Goal: Information Seeking & Learning: Learn about a topic

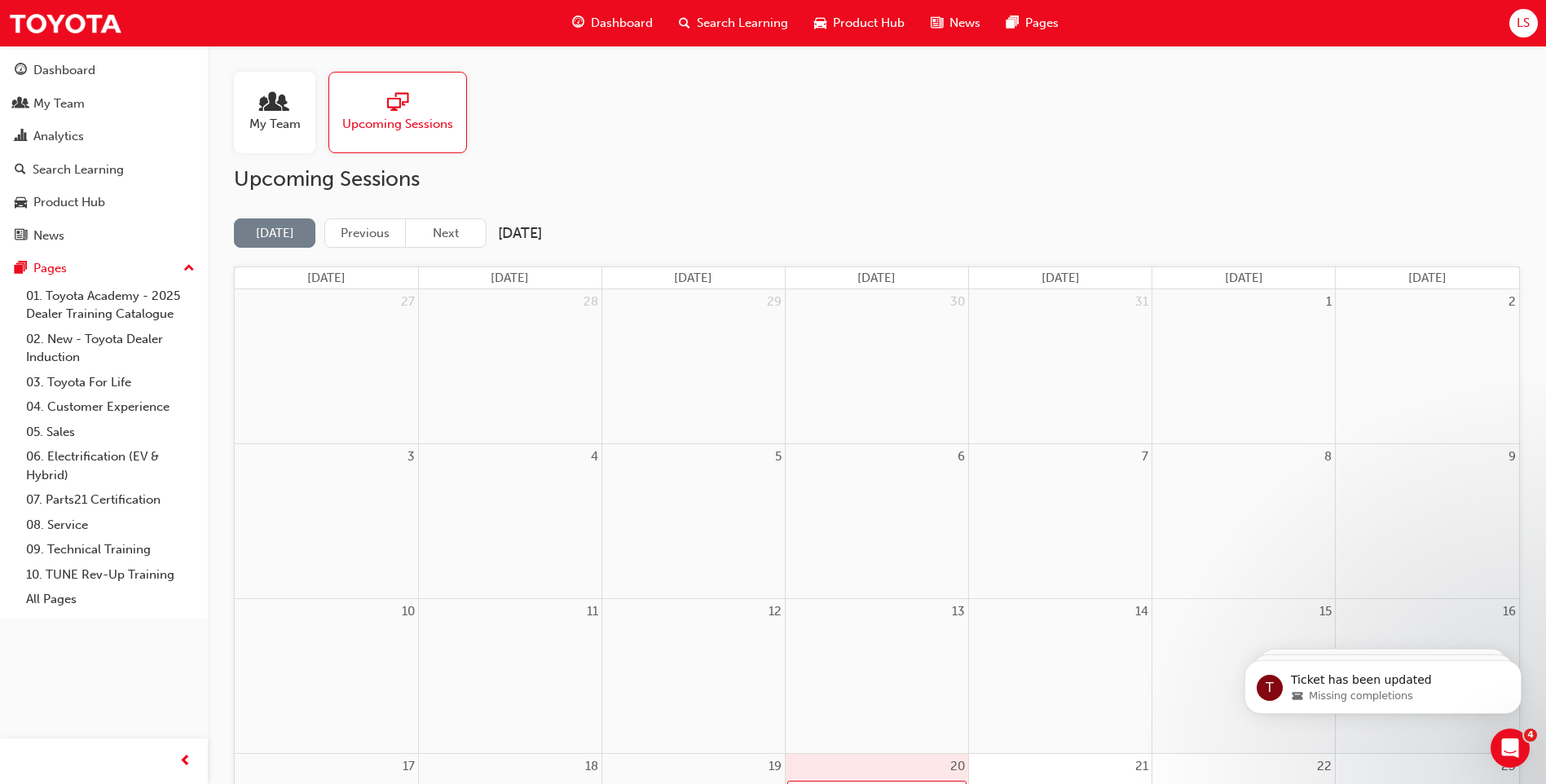
click at [64, 98] on div "My Team" at bounding box center [59, 103] width 52 height 19
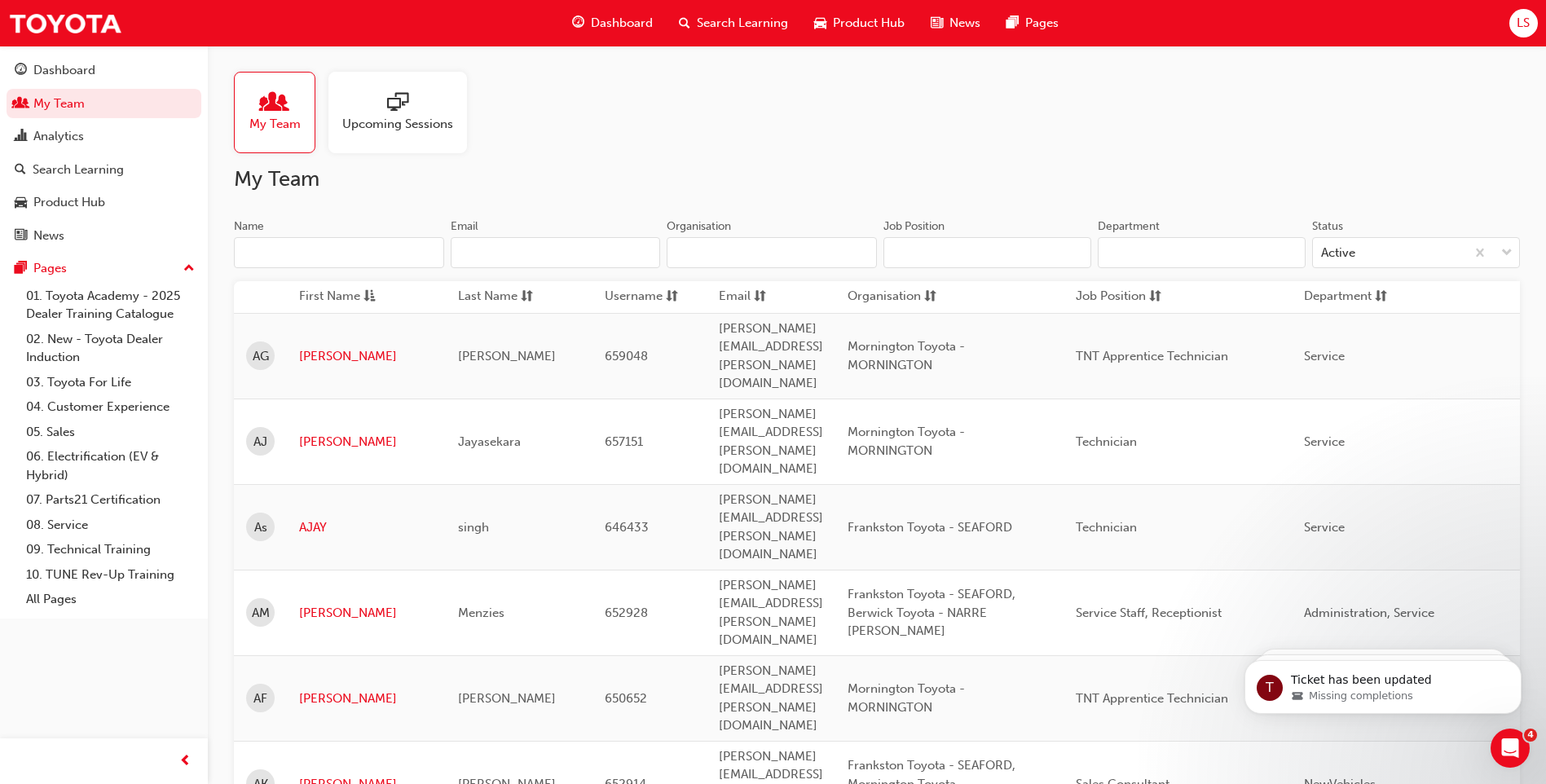
click at [318, 256] on input "Name" at bounding box center [339, 252] width 210 height 31
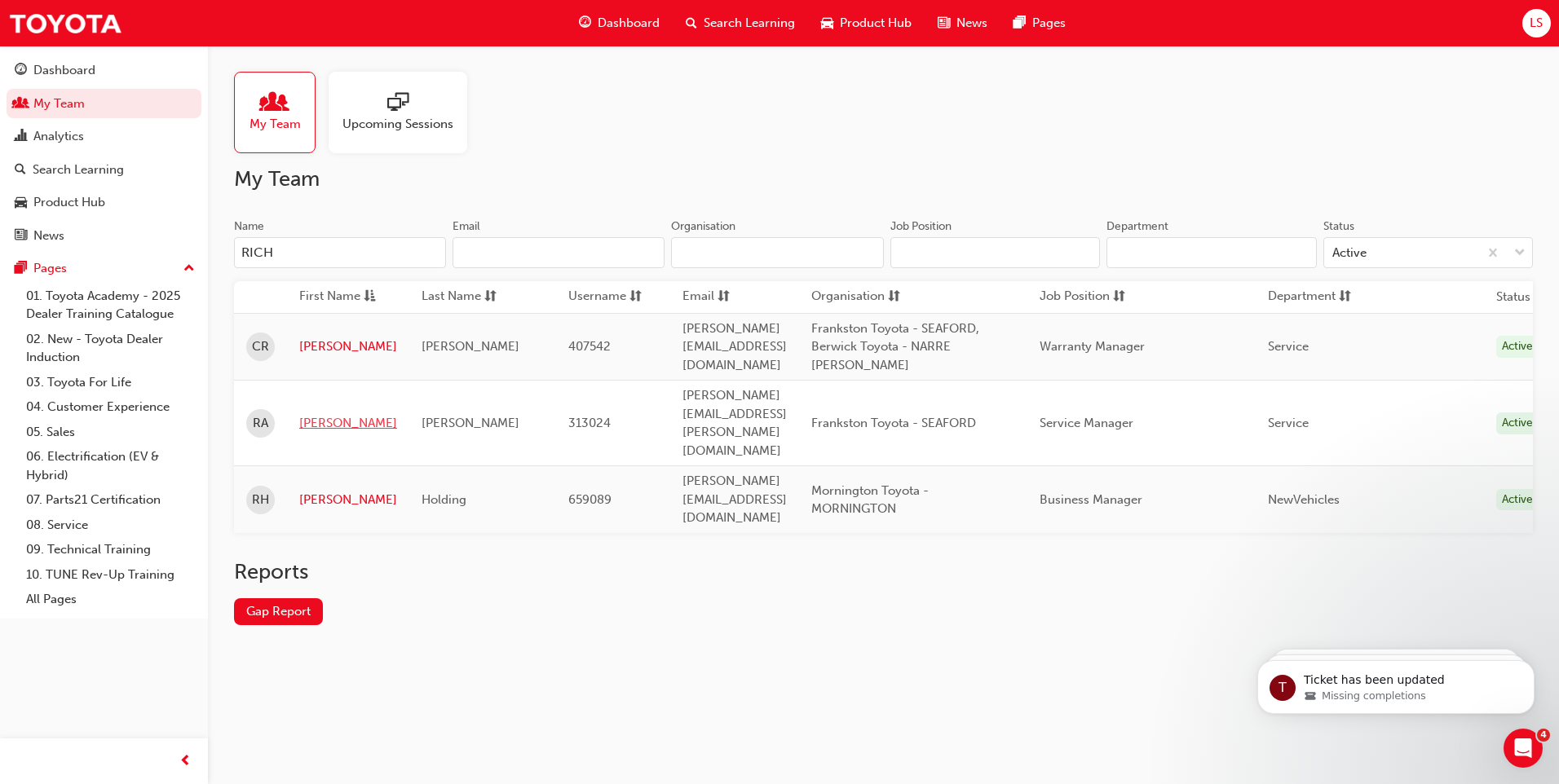
type input "RICH"
click at [309, 414] on link "Richard" at bounding box center [348, 423] width 98 height 19
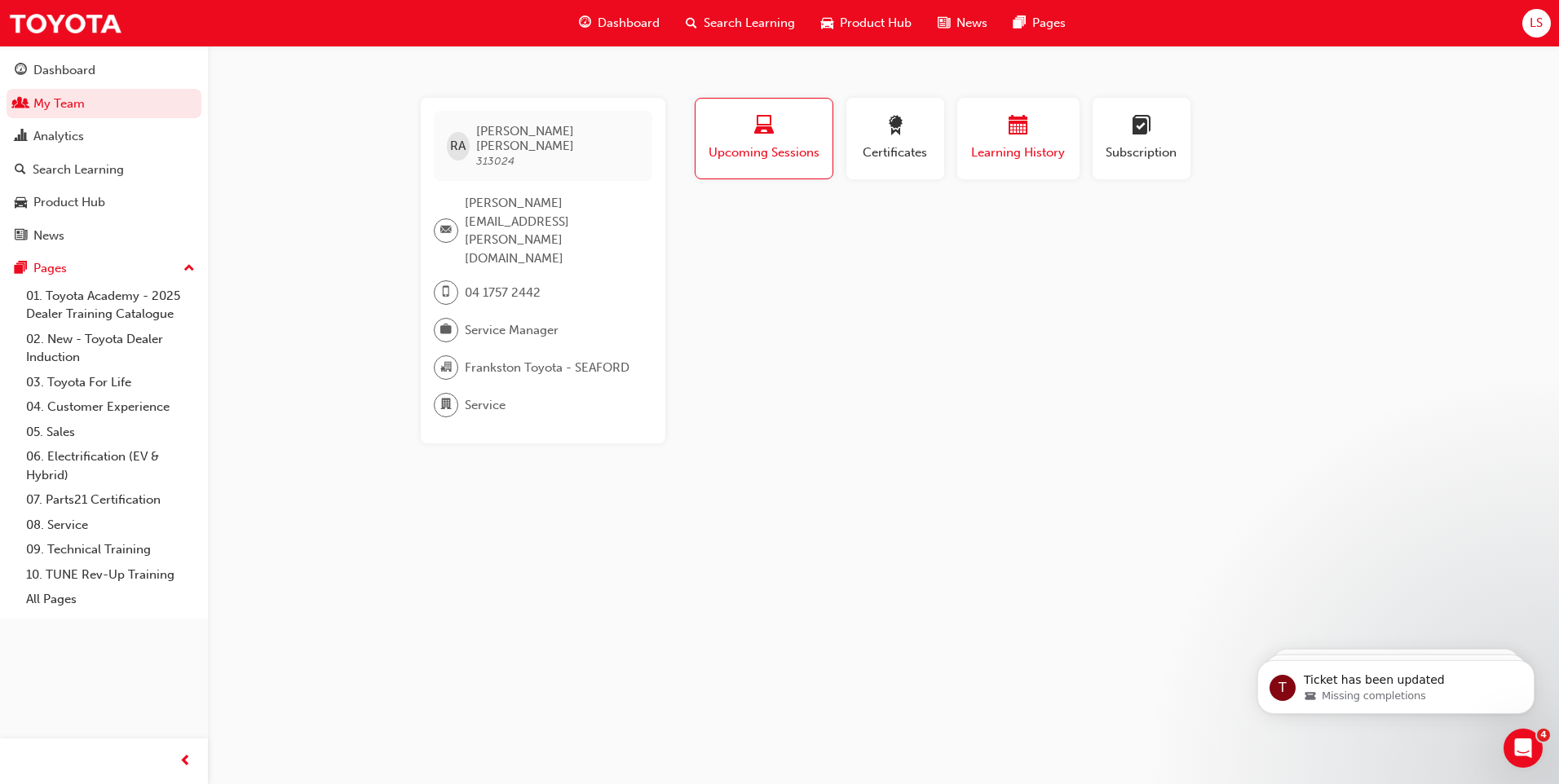
click at [1035, 169] on button "Learning History" at bounding box center [1018, 139] width 122 height 81
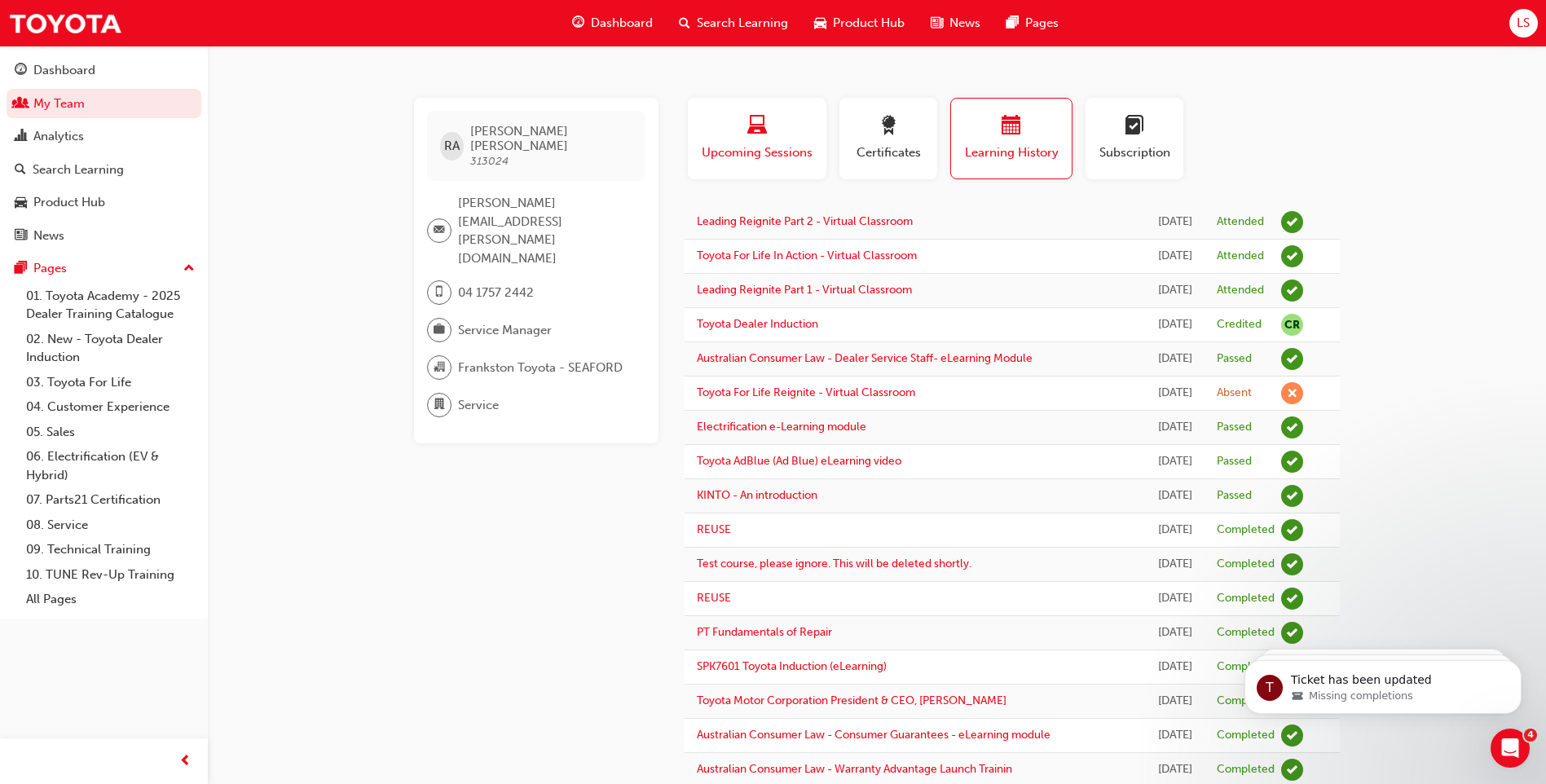
click at [772, 145] on span "Upcoming Sessions" at bounding box center [757, 153] width 114 height 19
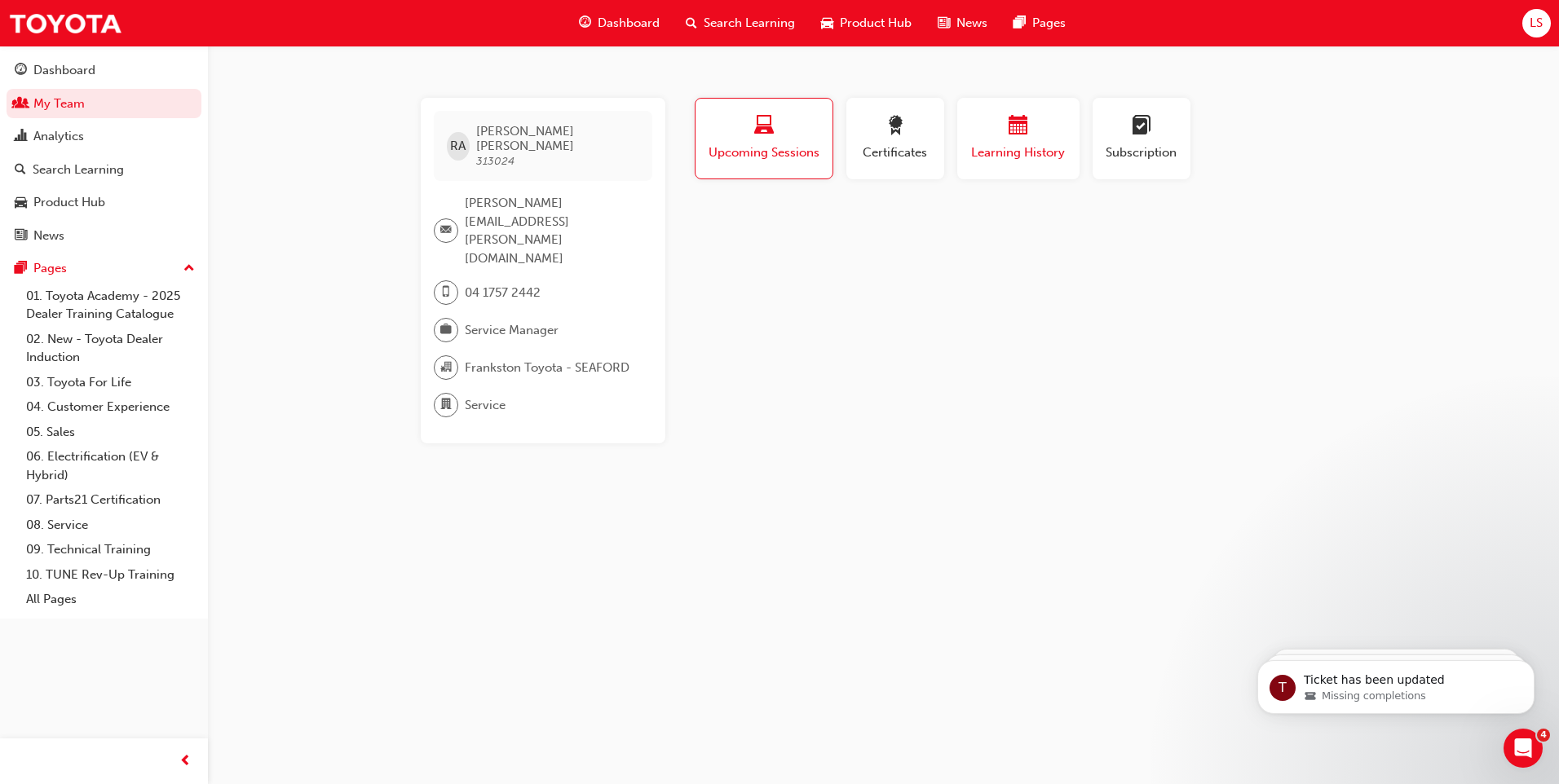
click at [988, 158] on span "Learning History" at bounding box center [1018, 153] width 98 height 19
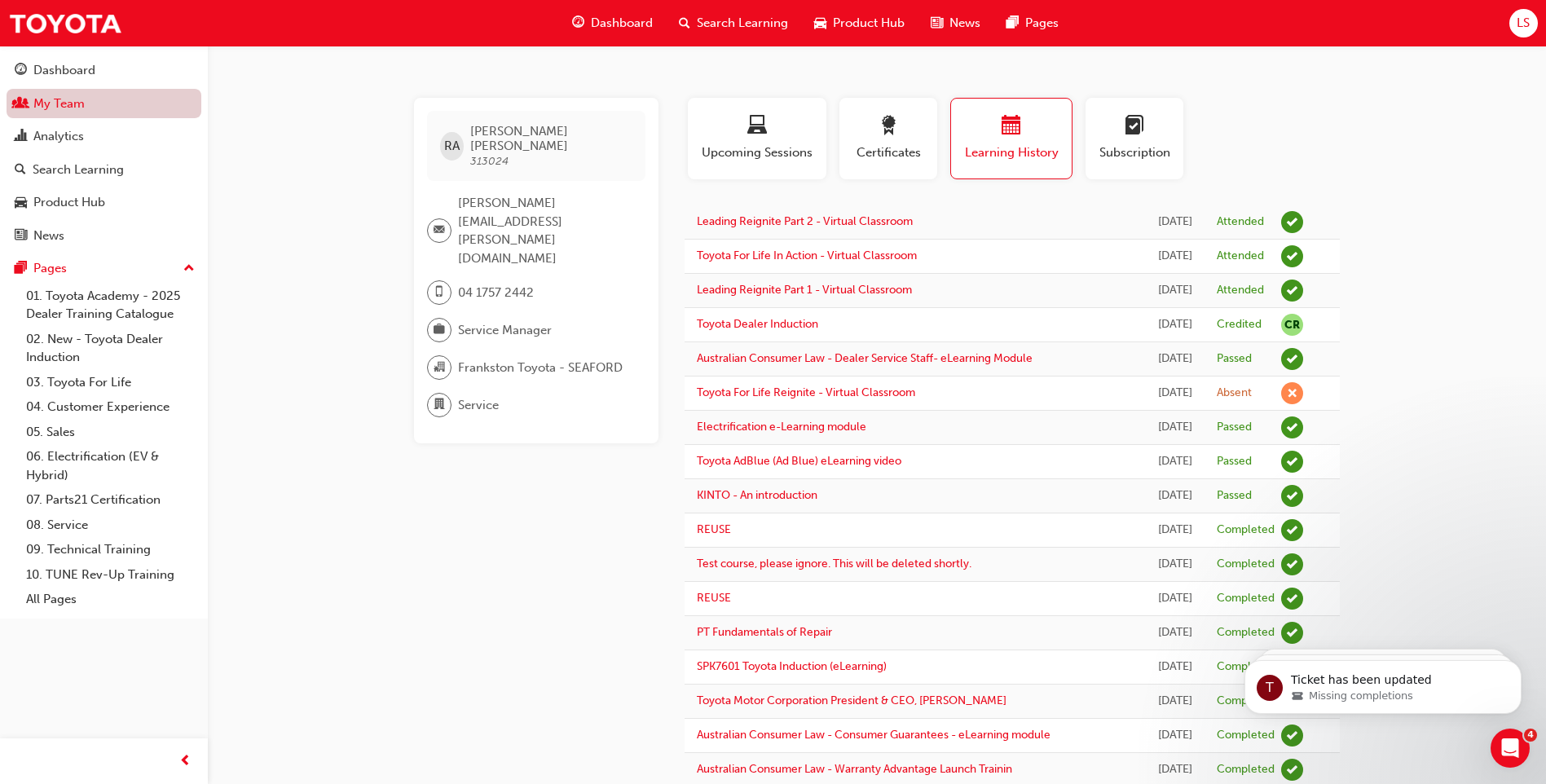
click at [80, 115] on link "My Team" at bounding box center [104, 104] width 194 height 30
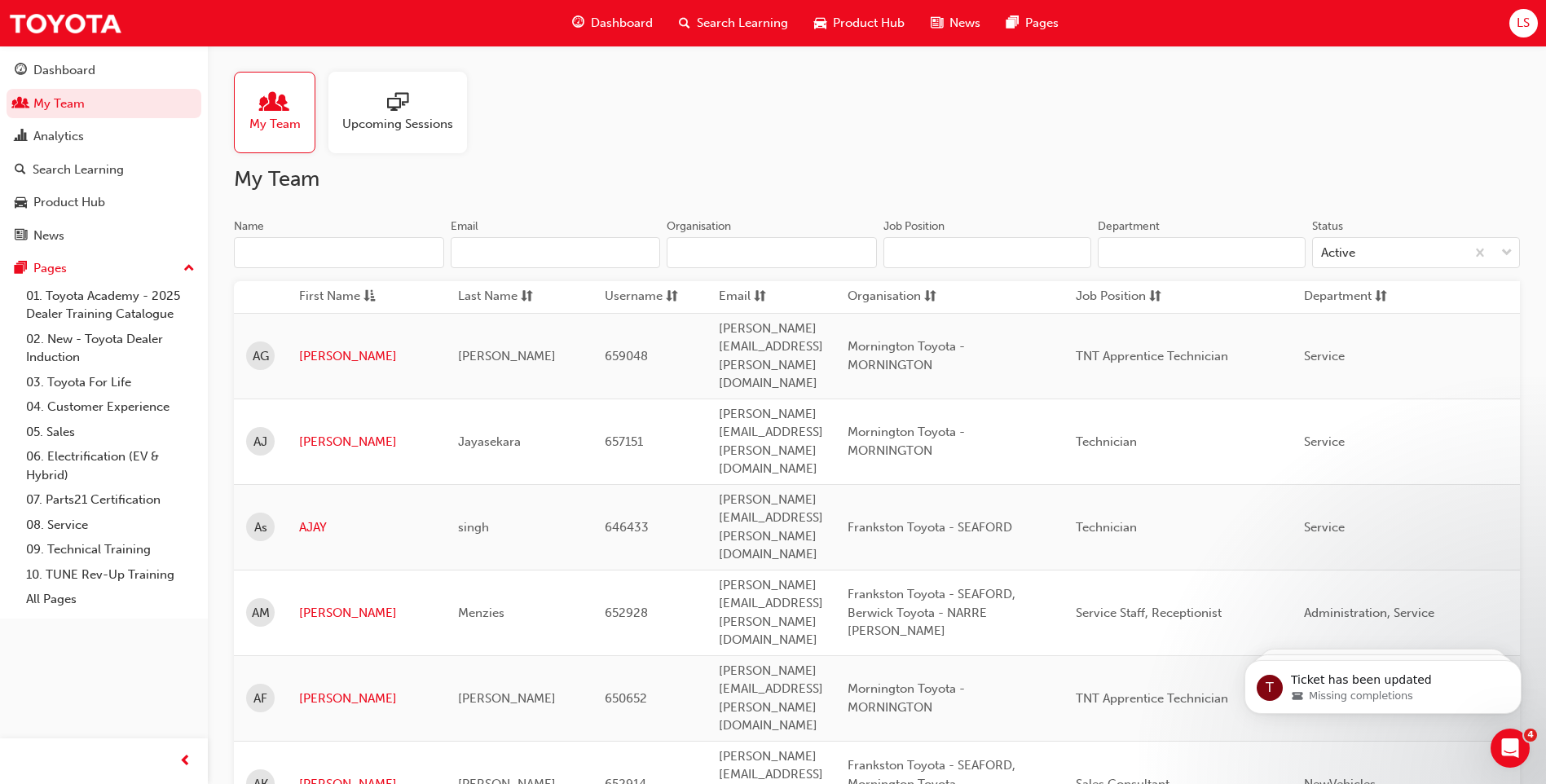
click at [296, 252] on input "Name" at bounding box center [339, 252] width 210 height 31
click at [312, 252] on input "Name" at bounding box center [339, 252] width 210 height 31
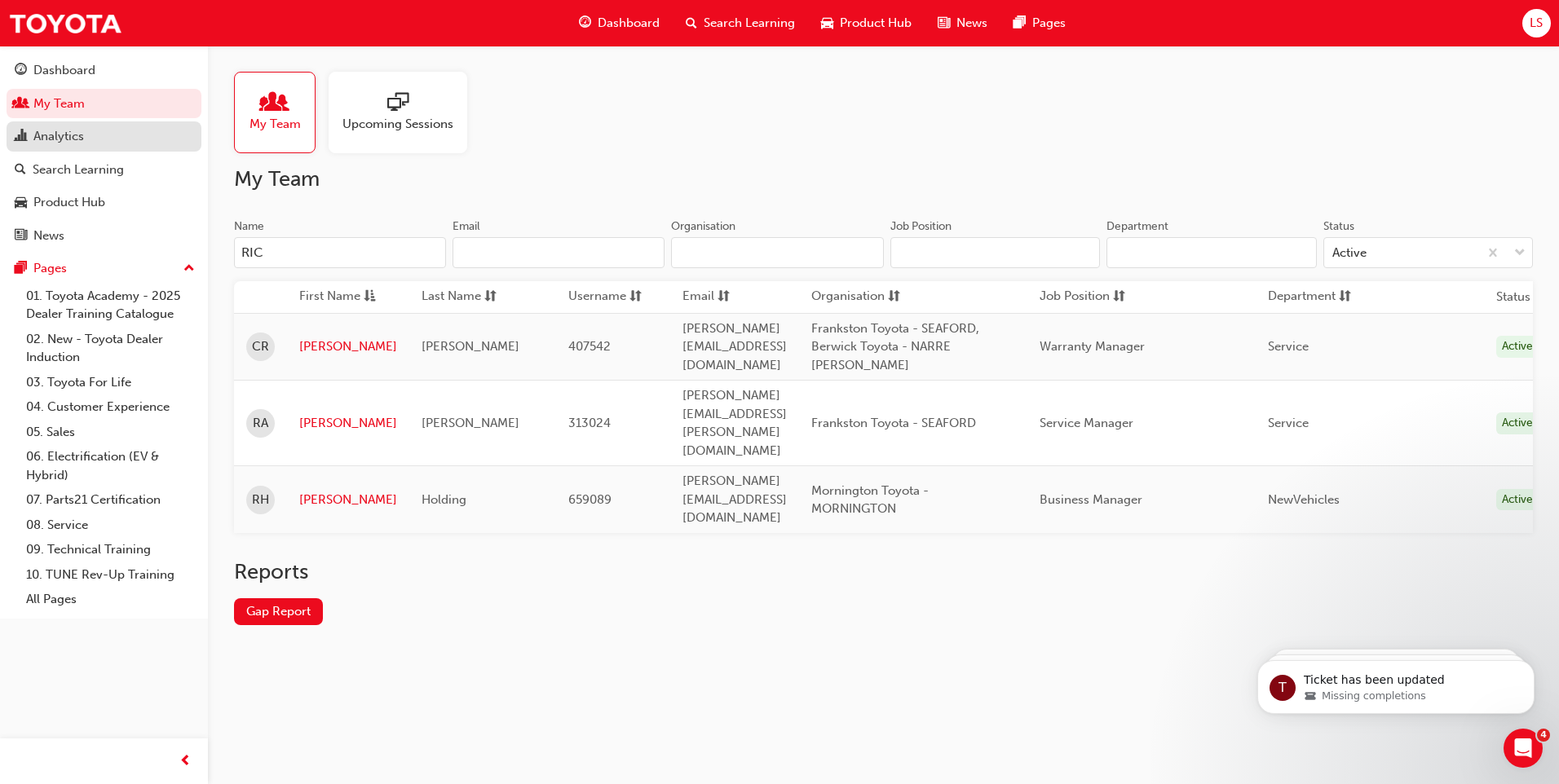
type input "RIC"
click at [87, 132] on div "Analytics" at bounding box center [104, 136] width 179 height 21
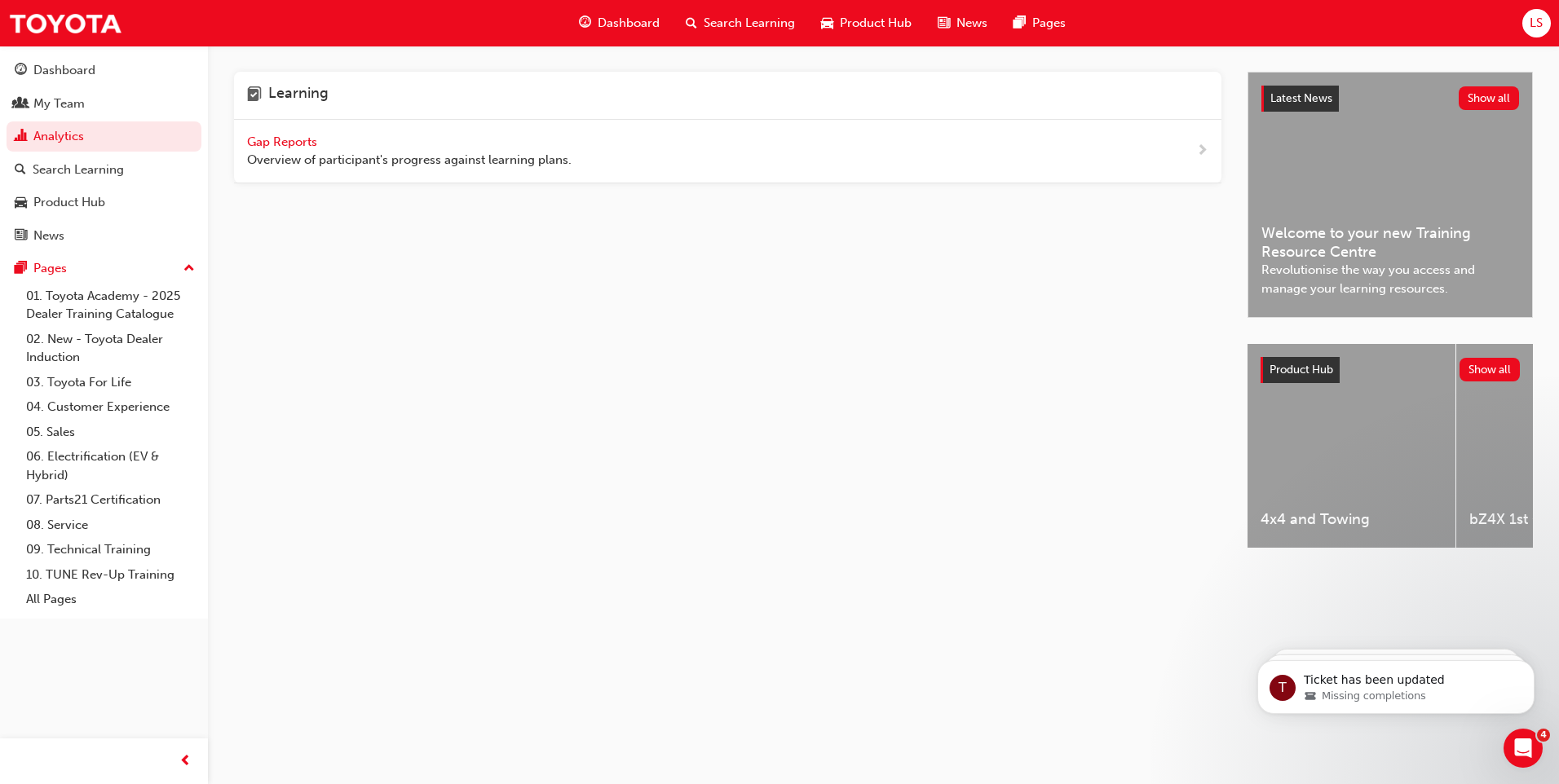
click at [780, 454] on div "Learning Gap Reports Overview of participant's progress against learning plans." at bounding box center [741, 324] width 1014 height 505
click at [308, 140] on span "Gap Reports" at bounding box center [284, 142] width 73 height 15
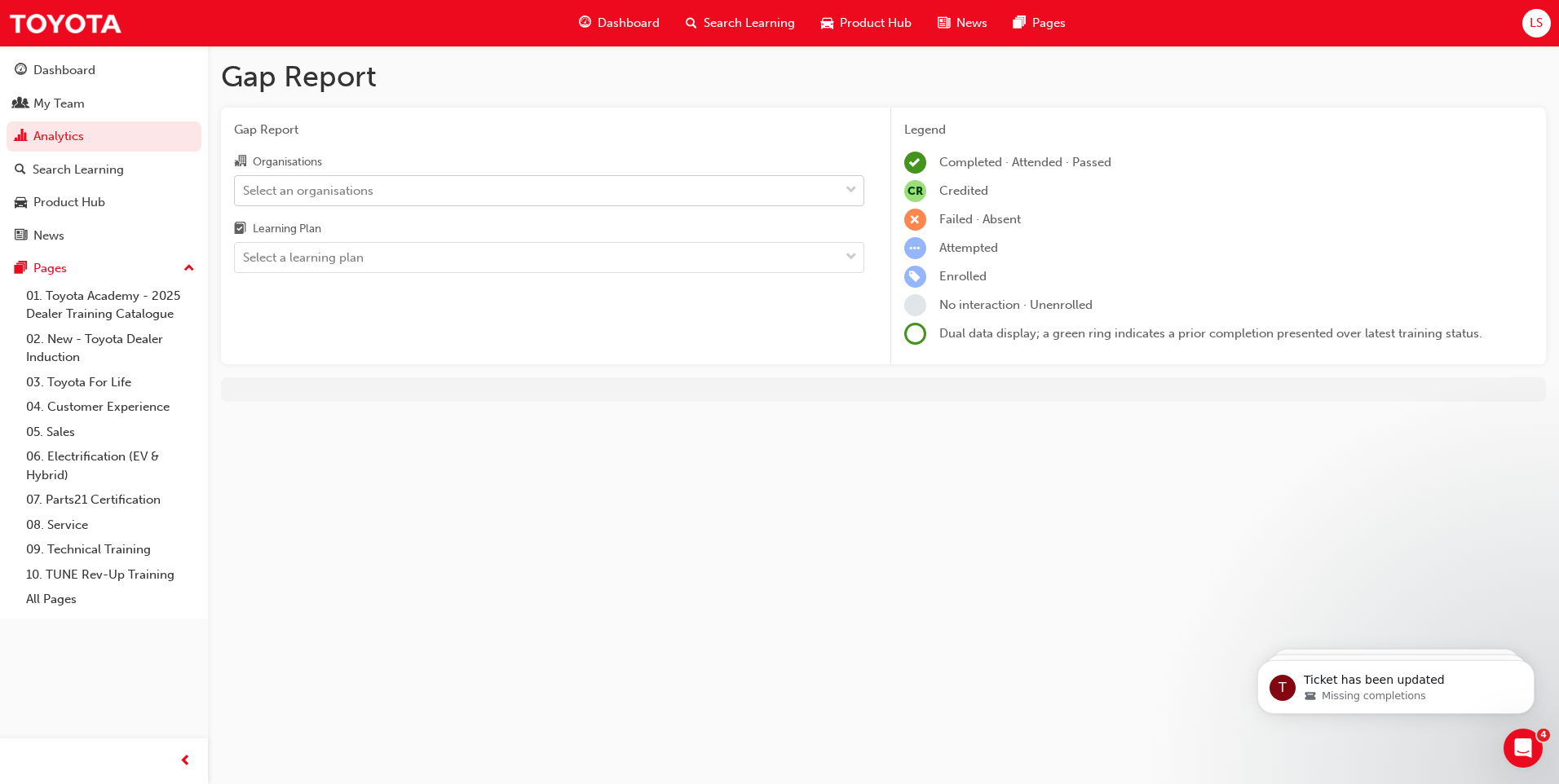
click at [510, 188] on div "Select an organisations" at bounding box center [537, 190] width 604 height 29
click at [245, 188] on input "Organisations Select an organisations" at bounding box center [244, 189] width 2 height 14
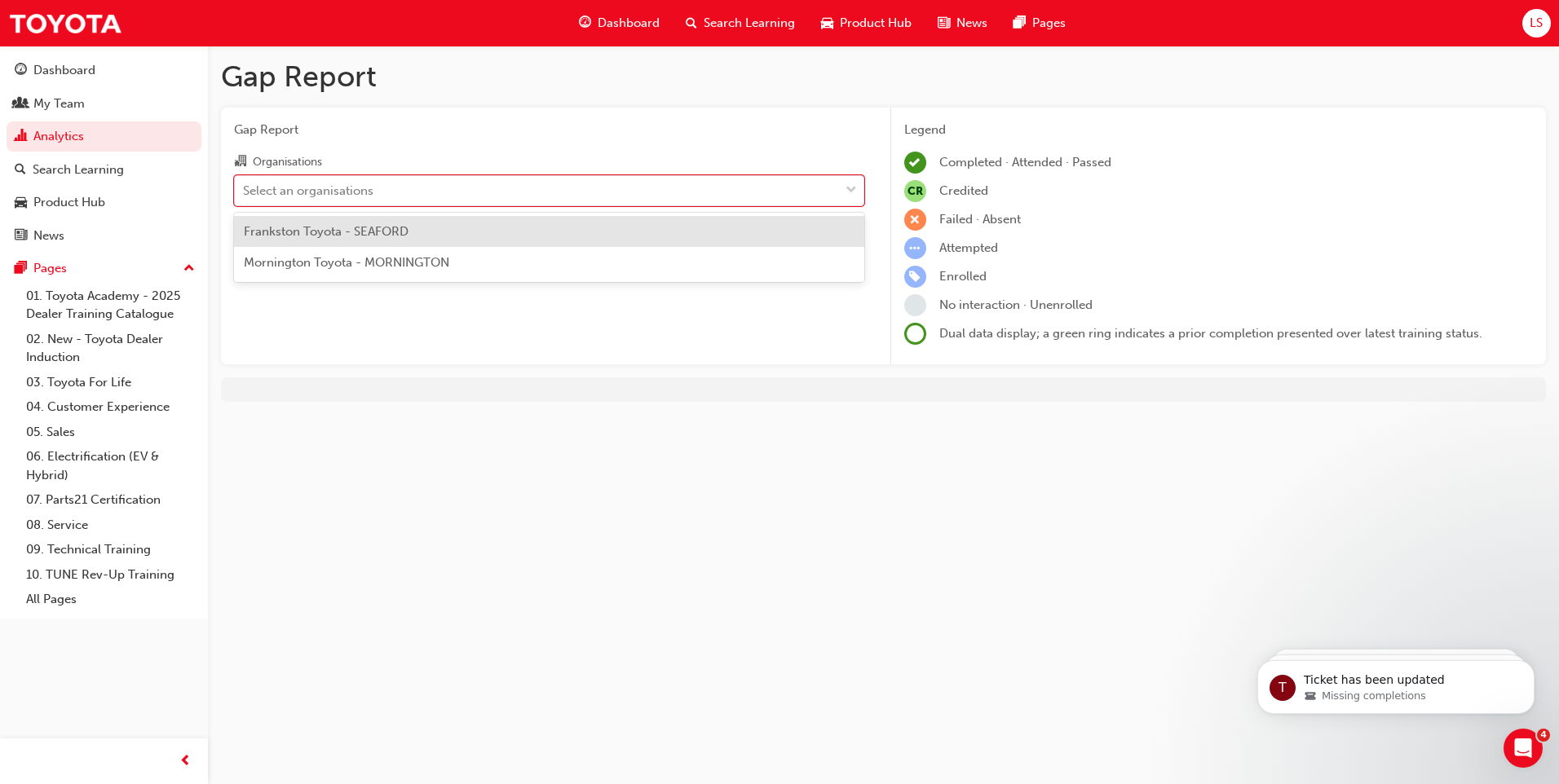
click at [483, 235] on div "Frankston Toyota - SEAFORD" at bounding box center [548, 232] width 630 height 32
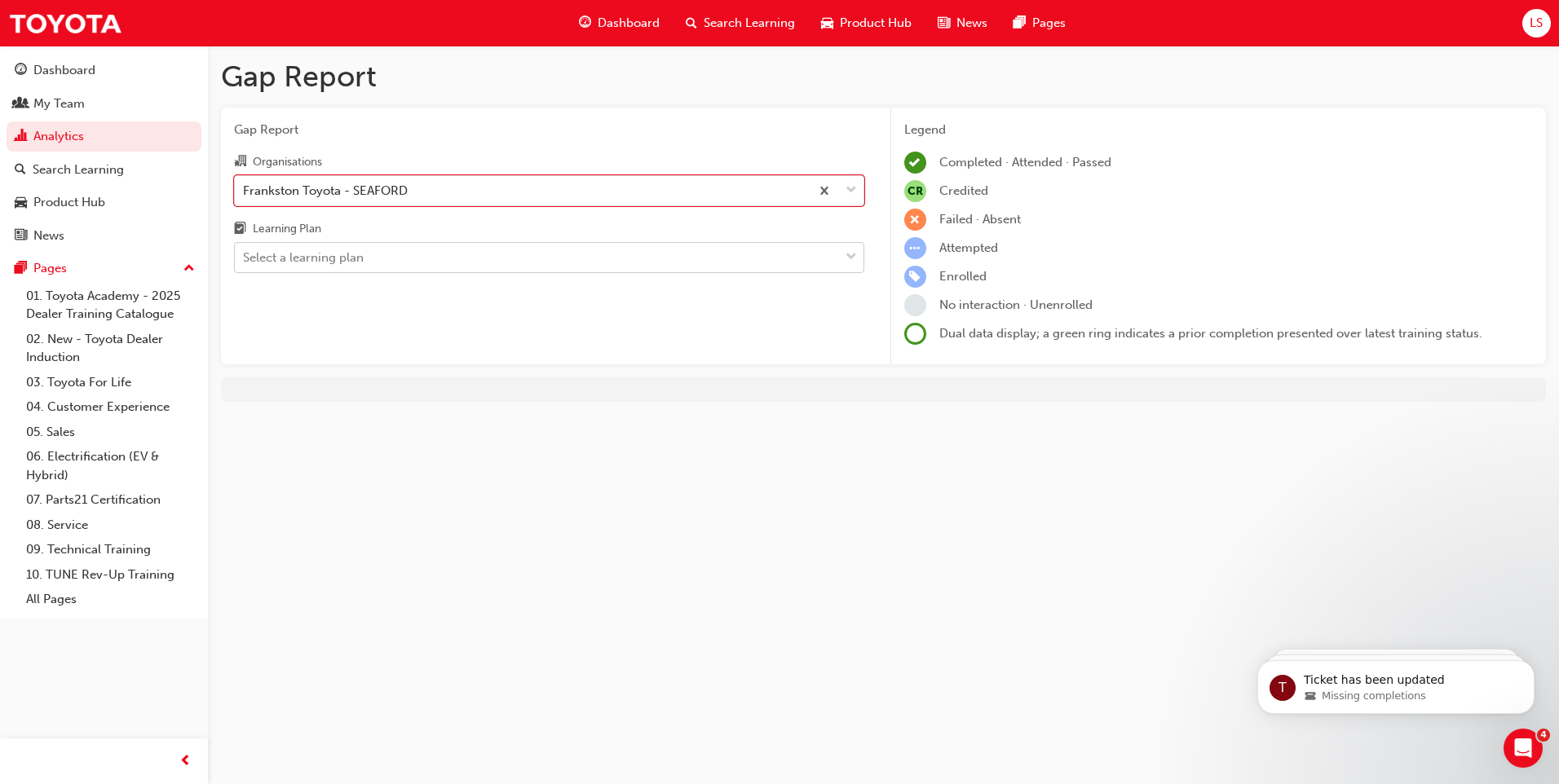
click at [477, 259] on div "Select a learning plan" at bounding box center [537, 258] width 604 height 29
click at [245, 259] on input "Learning Plan Select a learning plan" at bounding box center [244, 257] width 2 height 14
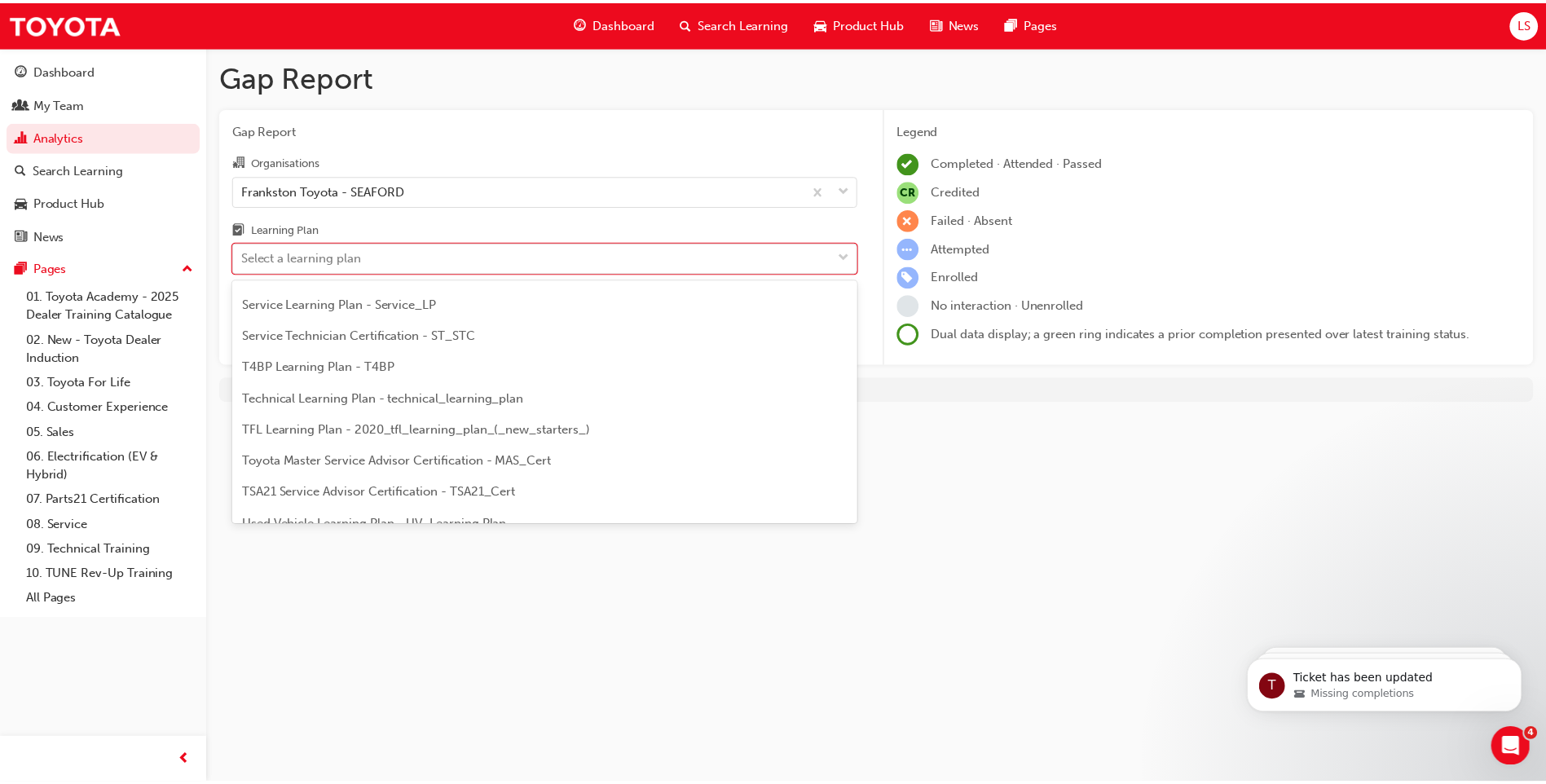
scroll to position [459, 0]
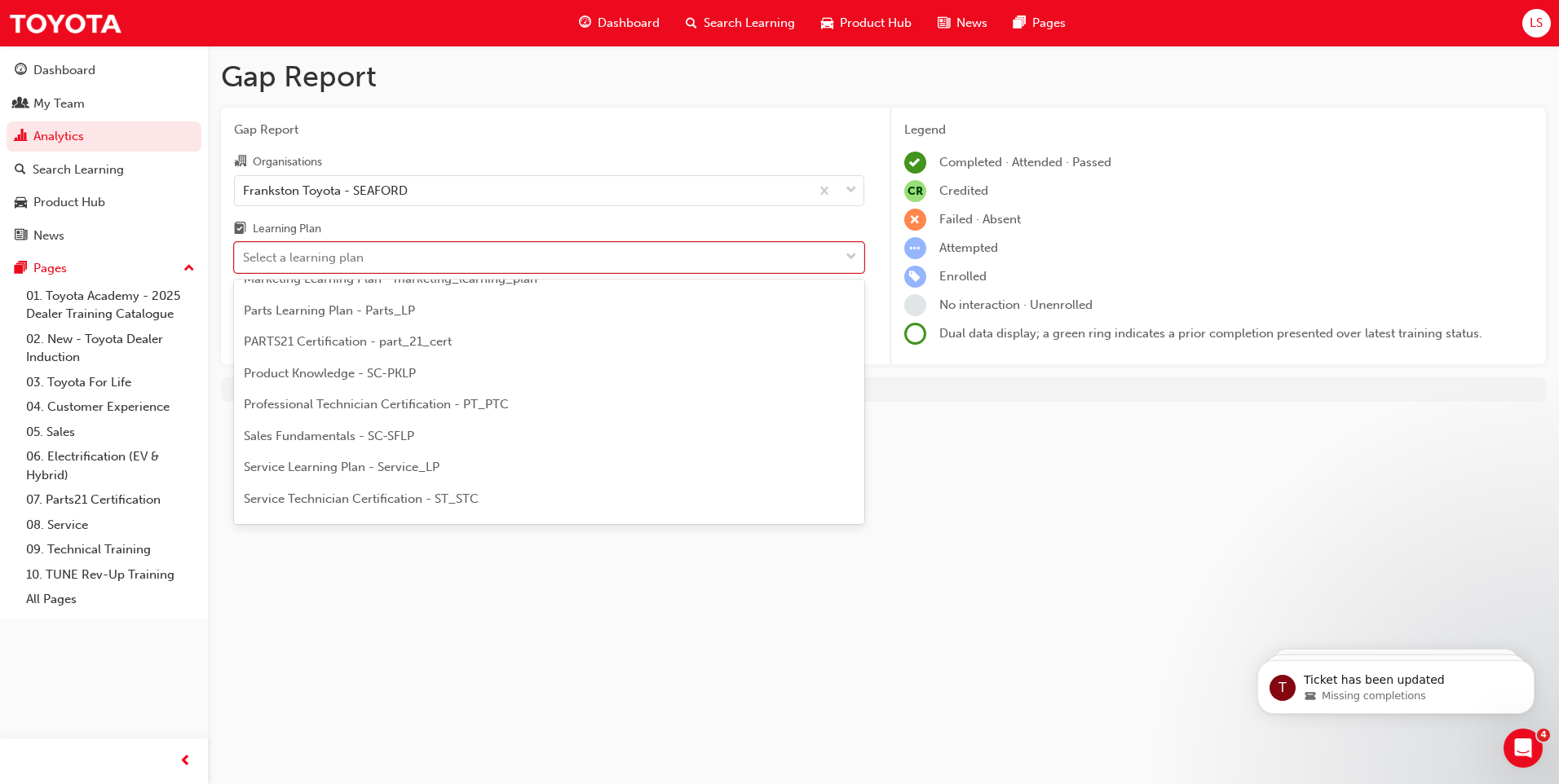
click at [435, 382] on div "Product Knowledge - SC-PKLP" at bounding box center [548, 374] width 630 height 32
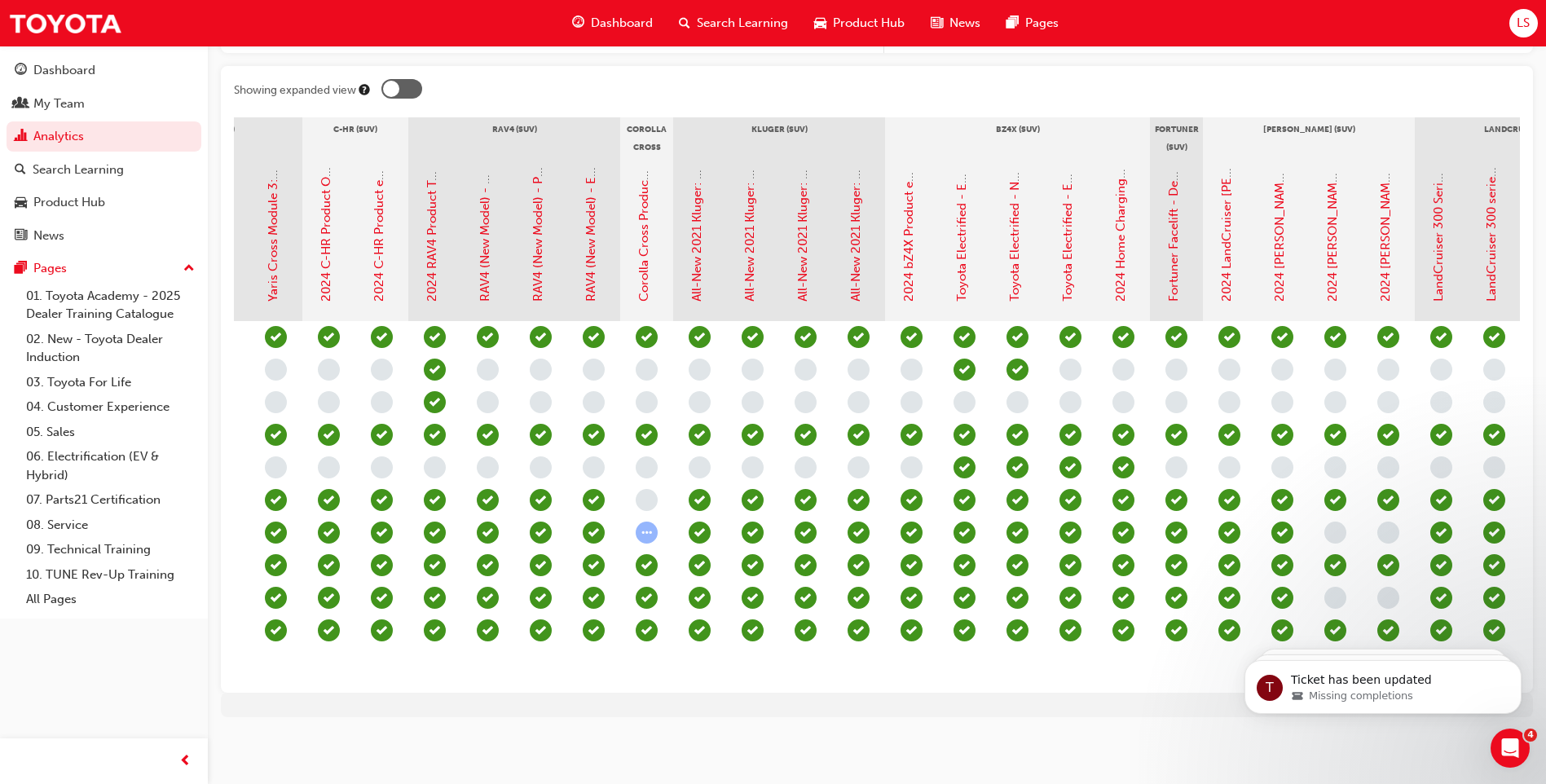
scroll to position [0, 843]
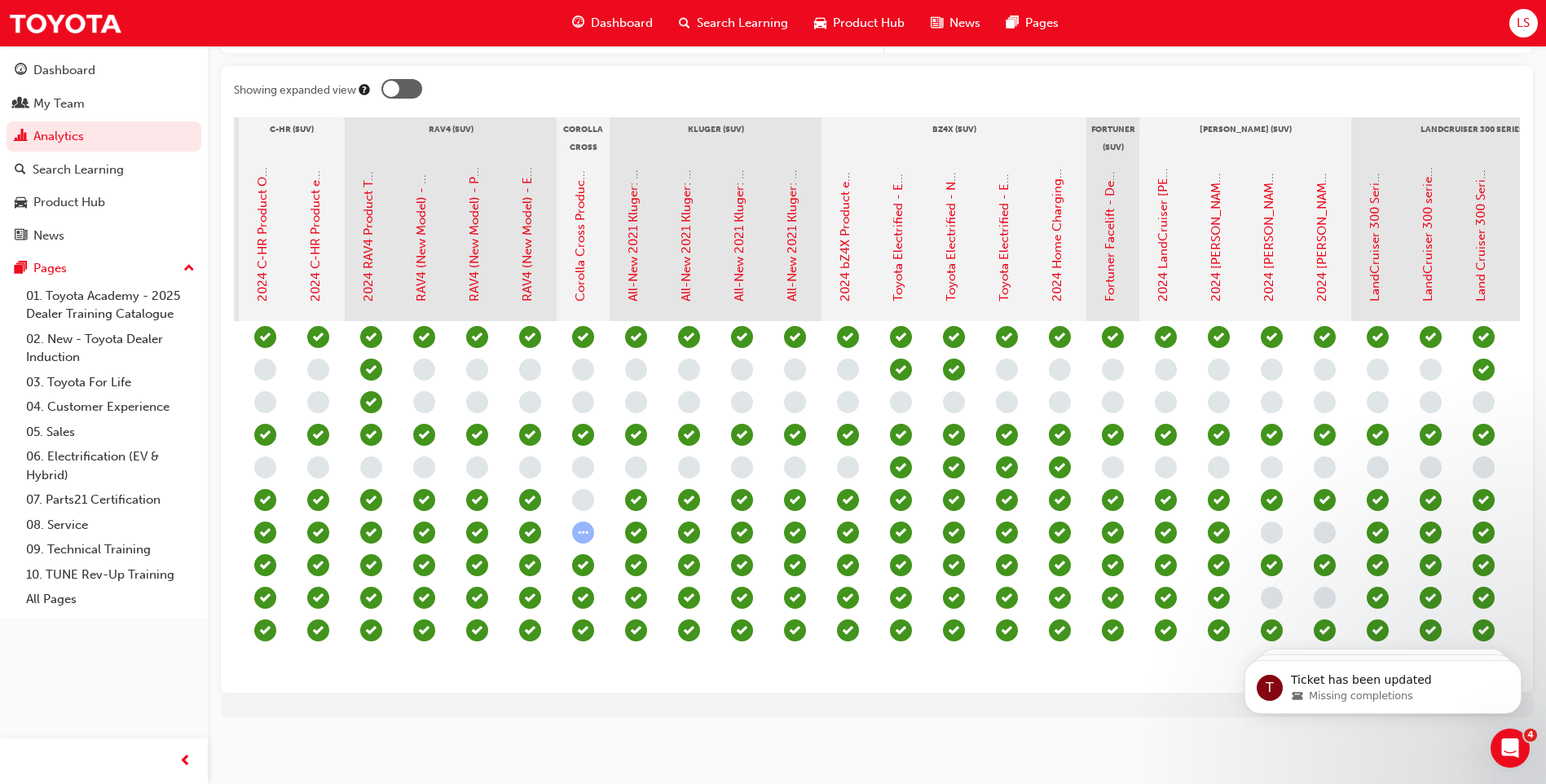
drag, startPoint x: 53, startPoint y: 101, endPoint x: 131, endPoint y: 85, distance: 79.6
click at [53, 101] on div "My Team" at bounding box center [59, 103] width 52 height 19
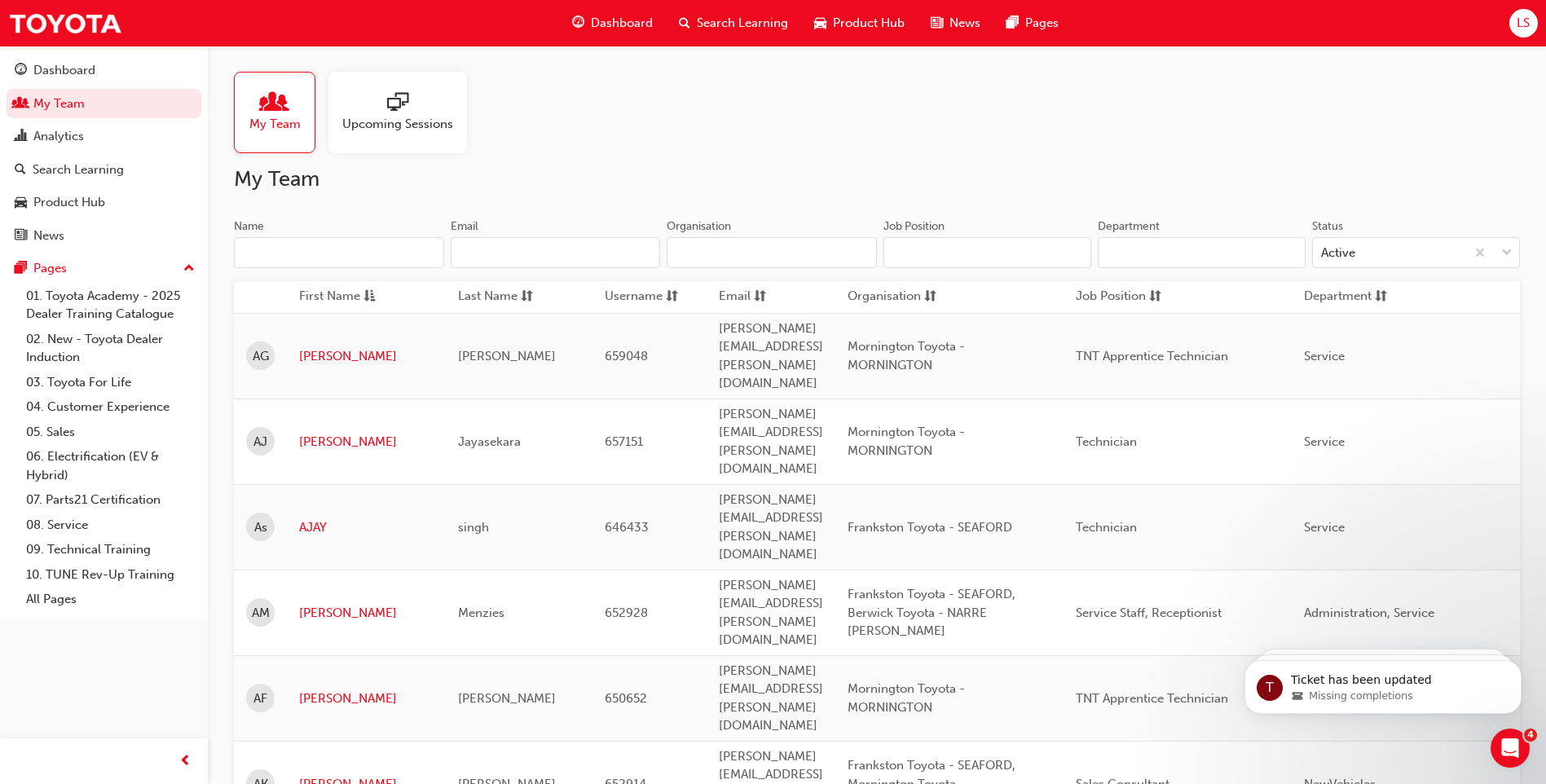
click at [280, 248] on input "Name" at bounding box center [339, 252] width 210 height 31
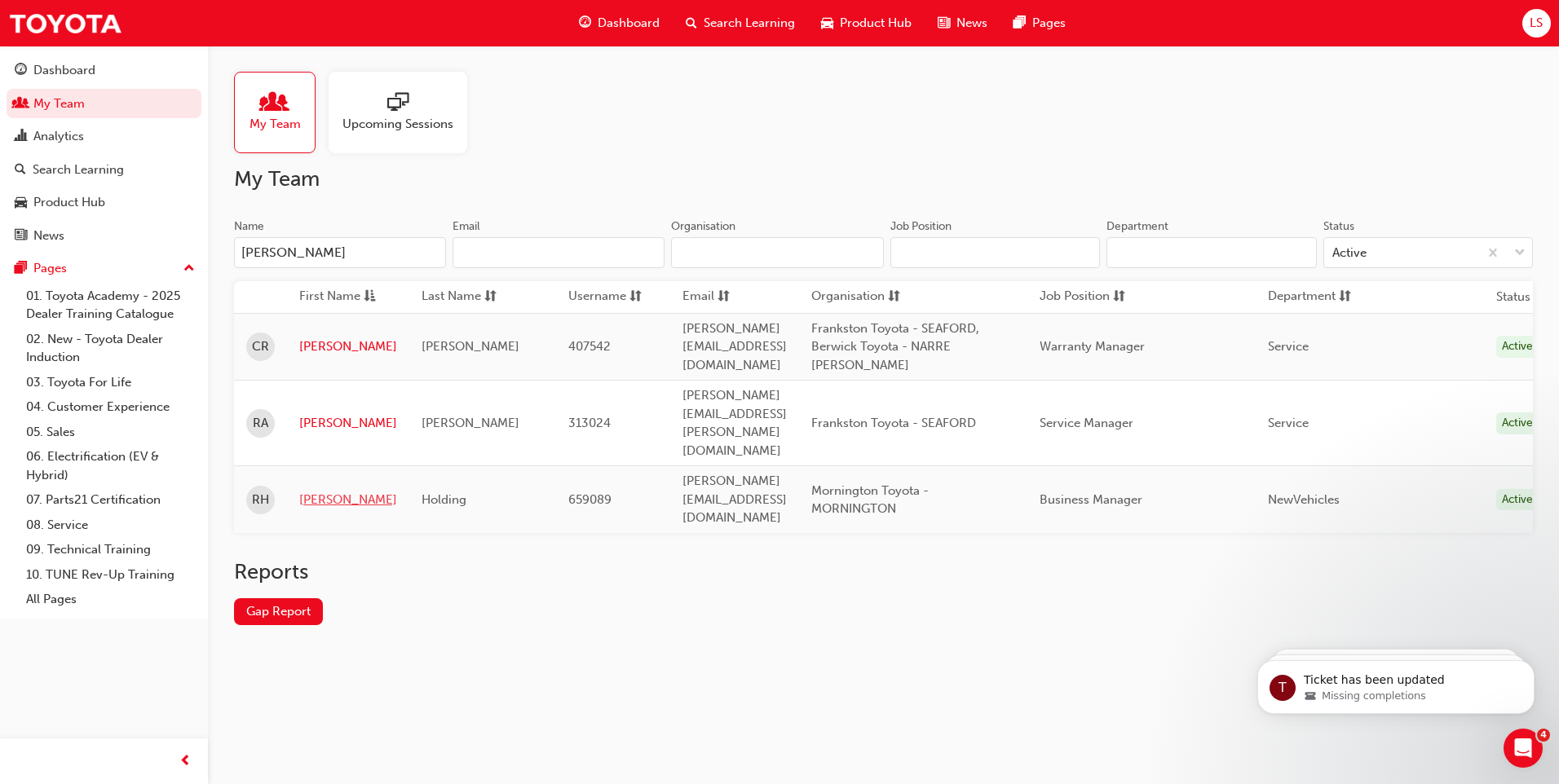
type input "richa"
click at [319, 491] on link "Richard" at bounding box center [348, 500] width 98 height 19
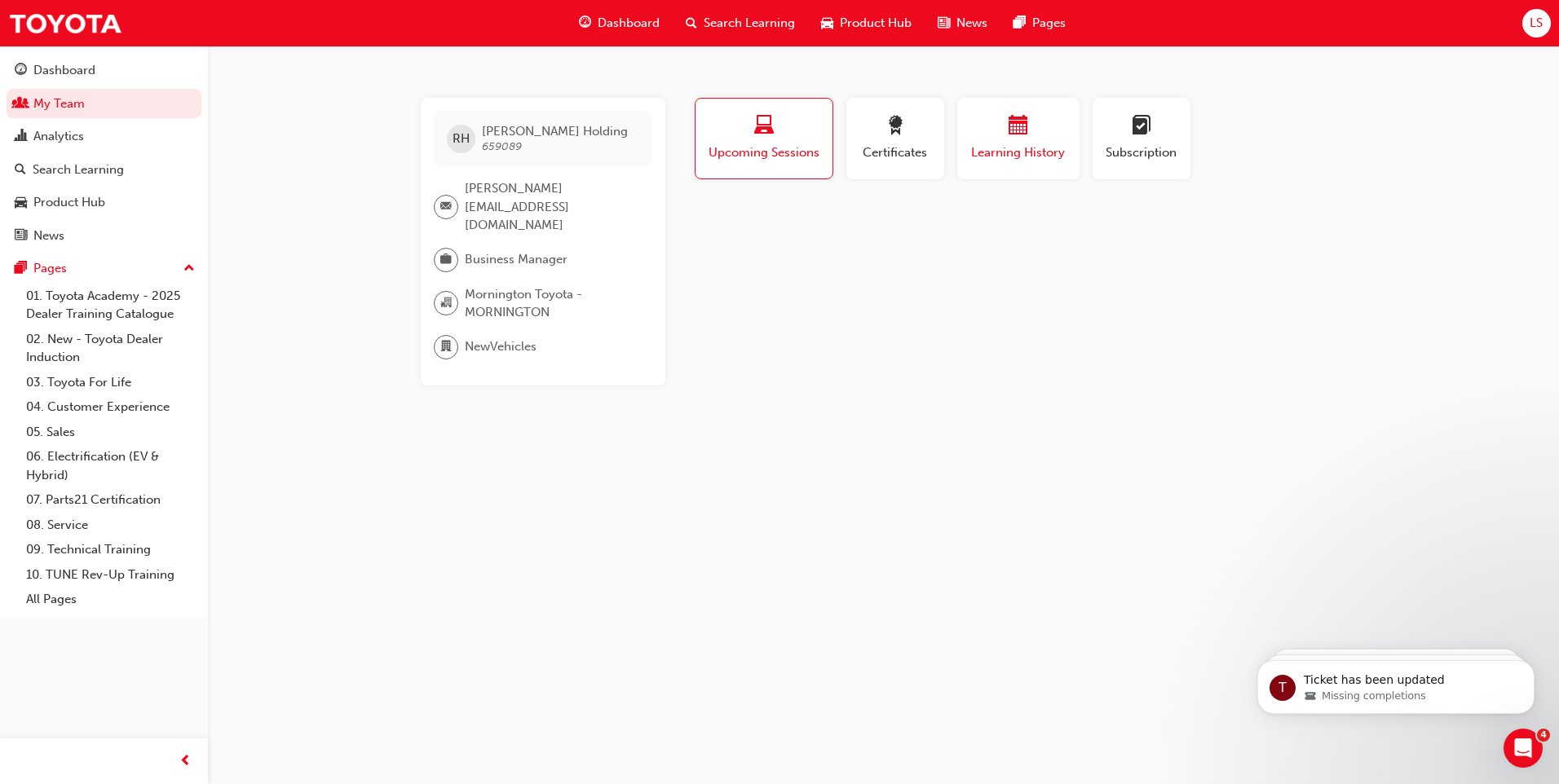
click at [1031, 158] on span "Learning History" at bounding box center [1018, 153] width 98 height 19
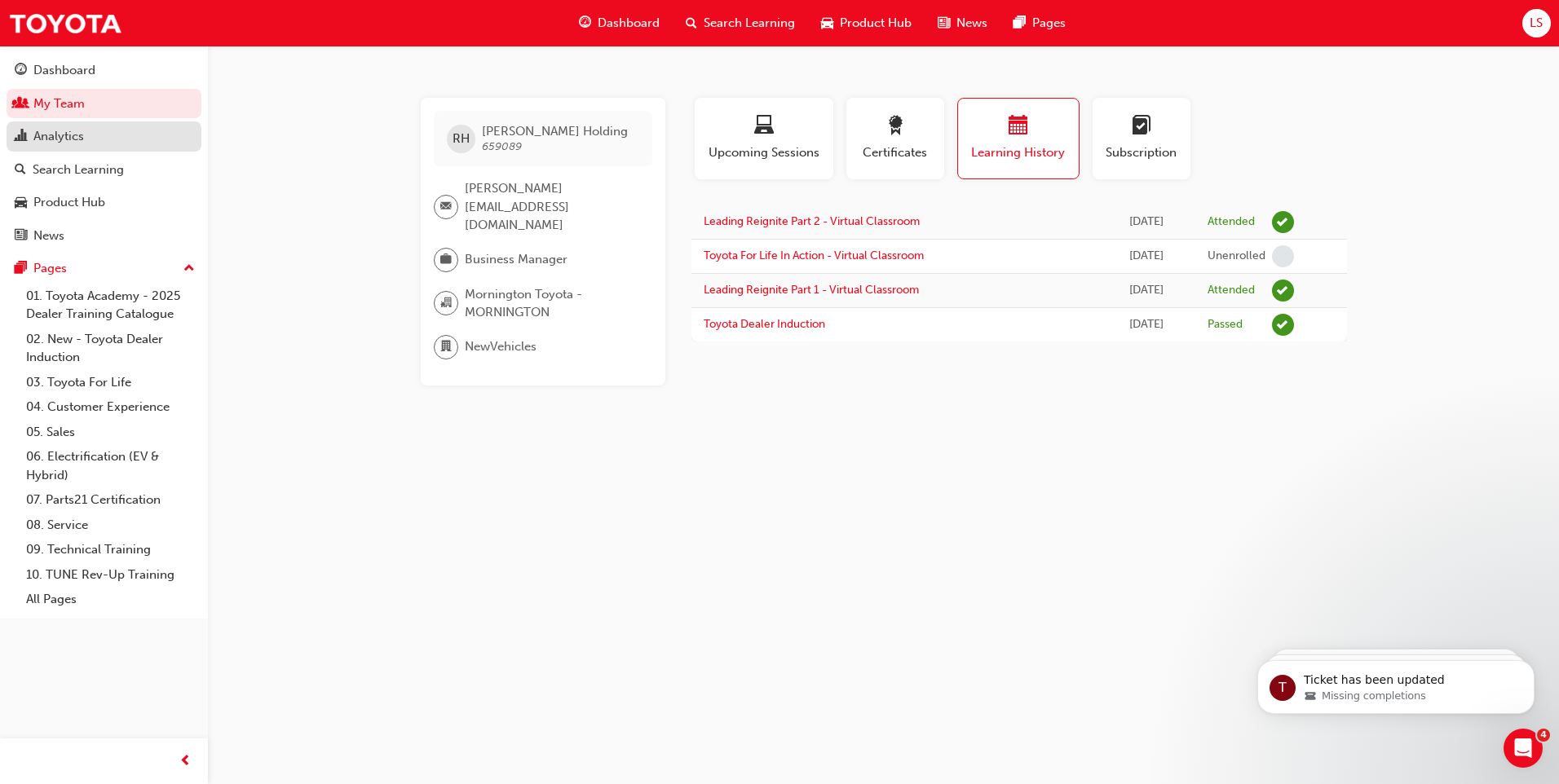
click at [84, 145] on div "Analytics" at bounding box center [104, 136] width 179 height 21
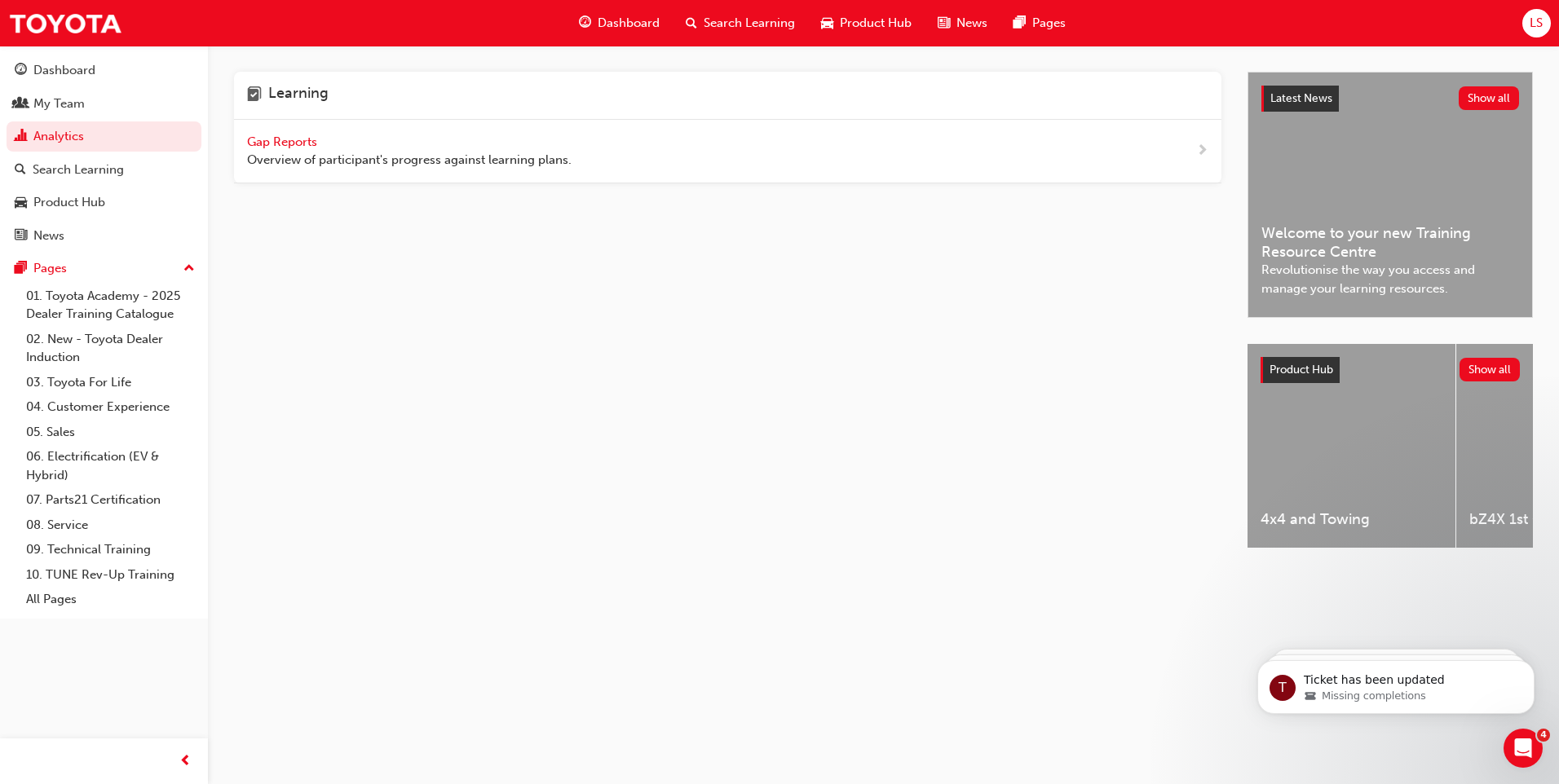
click at [267, 144] on span "Gap Reports" at bounding box center [284, 142] width 73 height 15
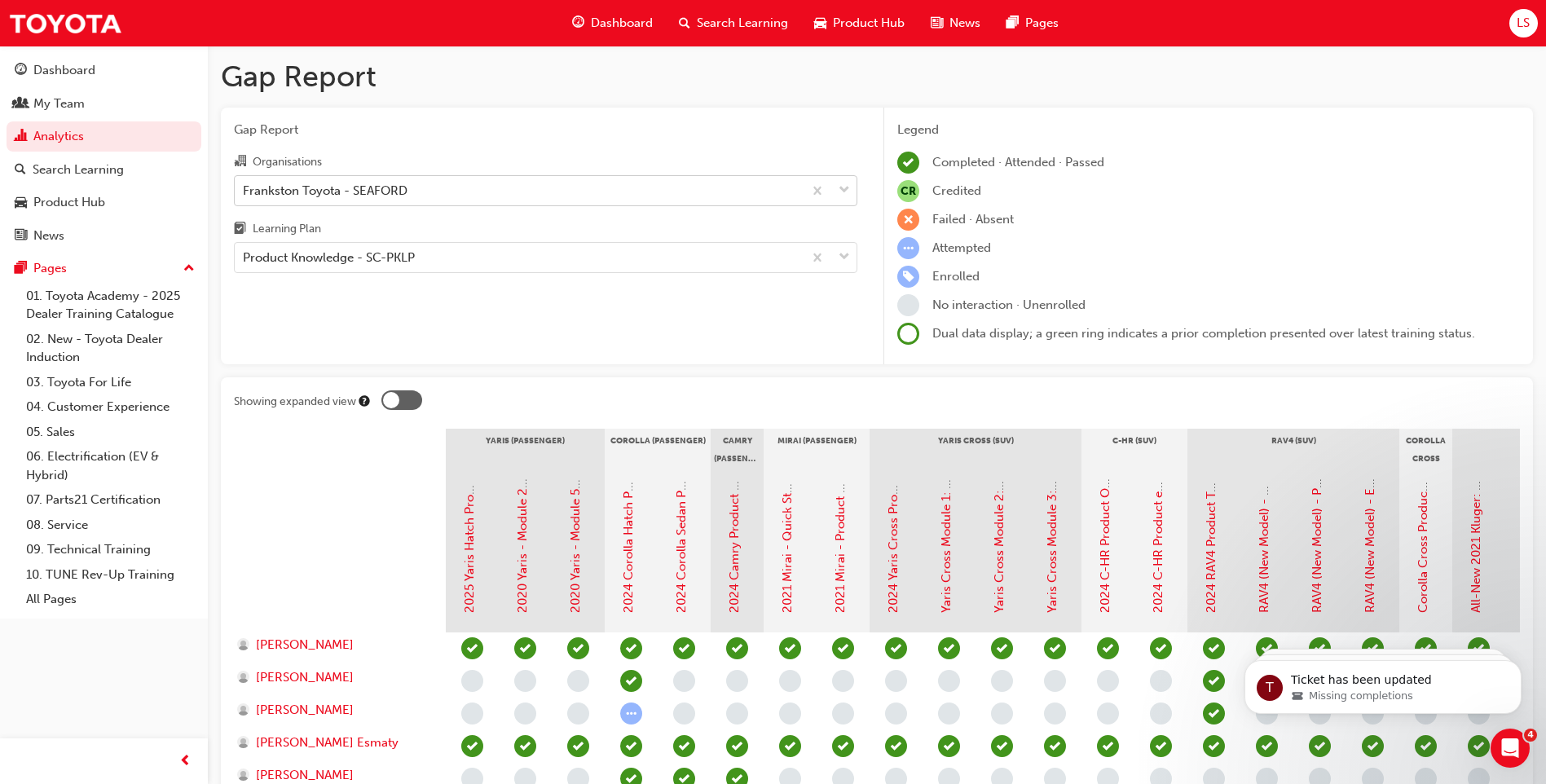
click at [318, 180] on div "Frankston Toyota - SEAFORD" at bounding box center [325, 189] width 165 height 19
click at [245, 182] on input "Organisations Frankston Toyota - SEAFORD" at bounding box center [244, 189] width 2 height 14
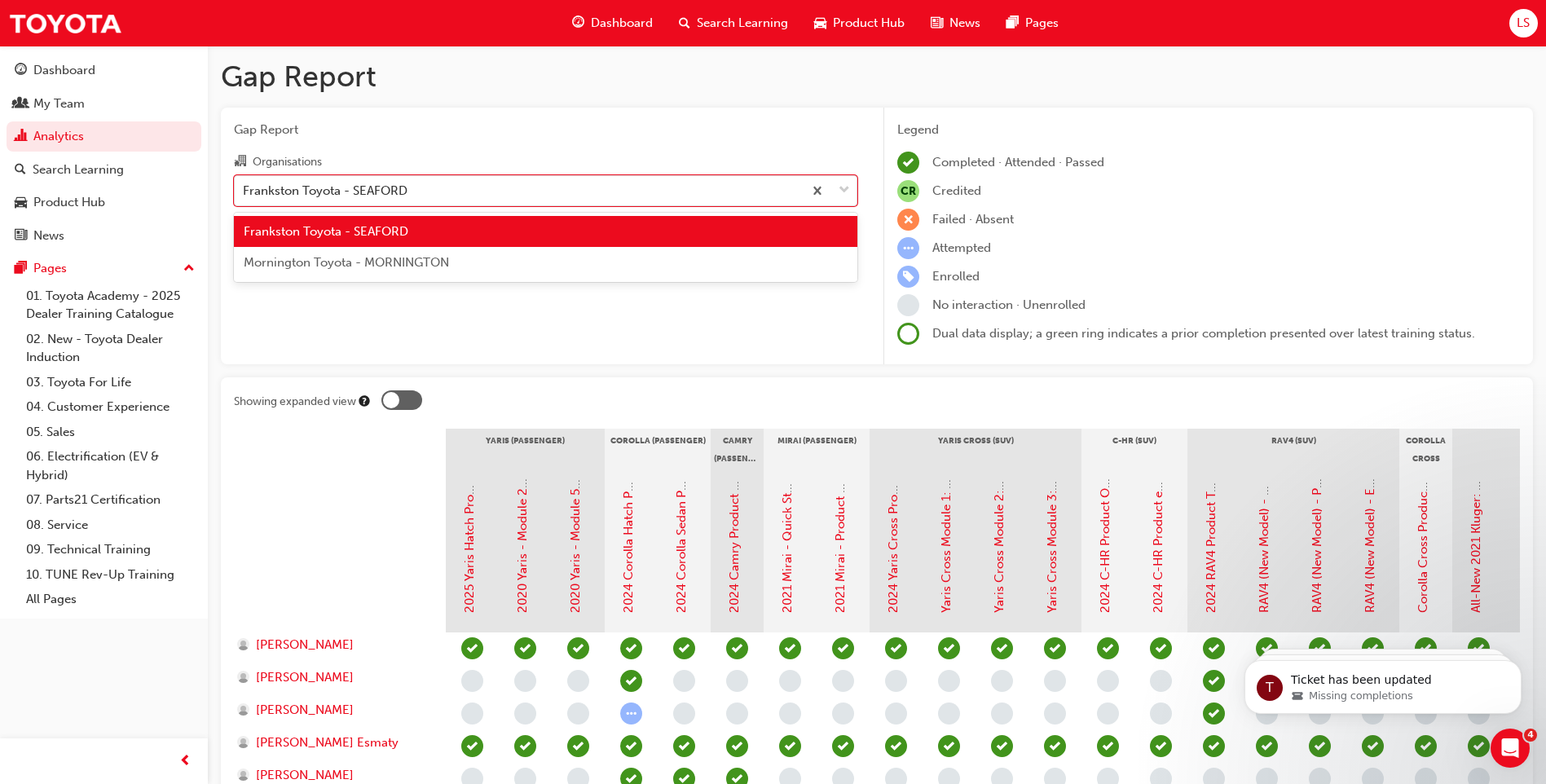
click at [431, 219] on div "Frankston Toyota - SEAFORD" at bounding box center [545, 232] width 624 height 32
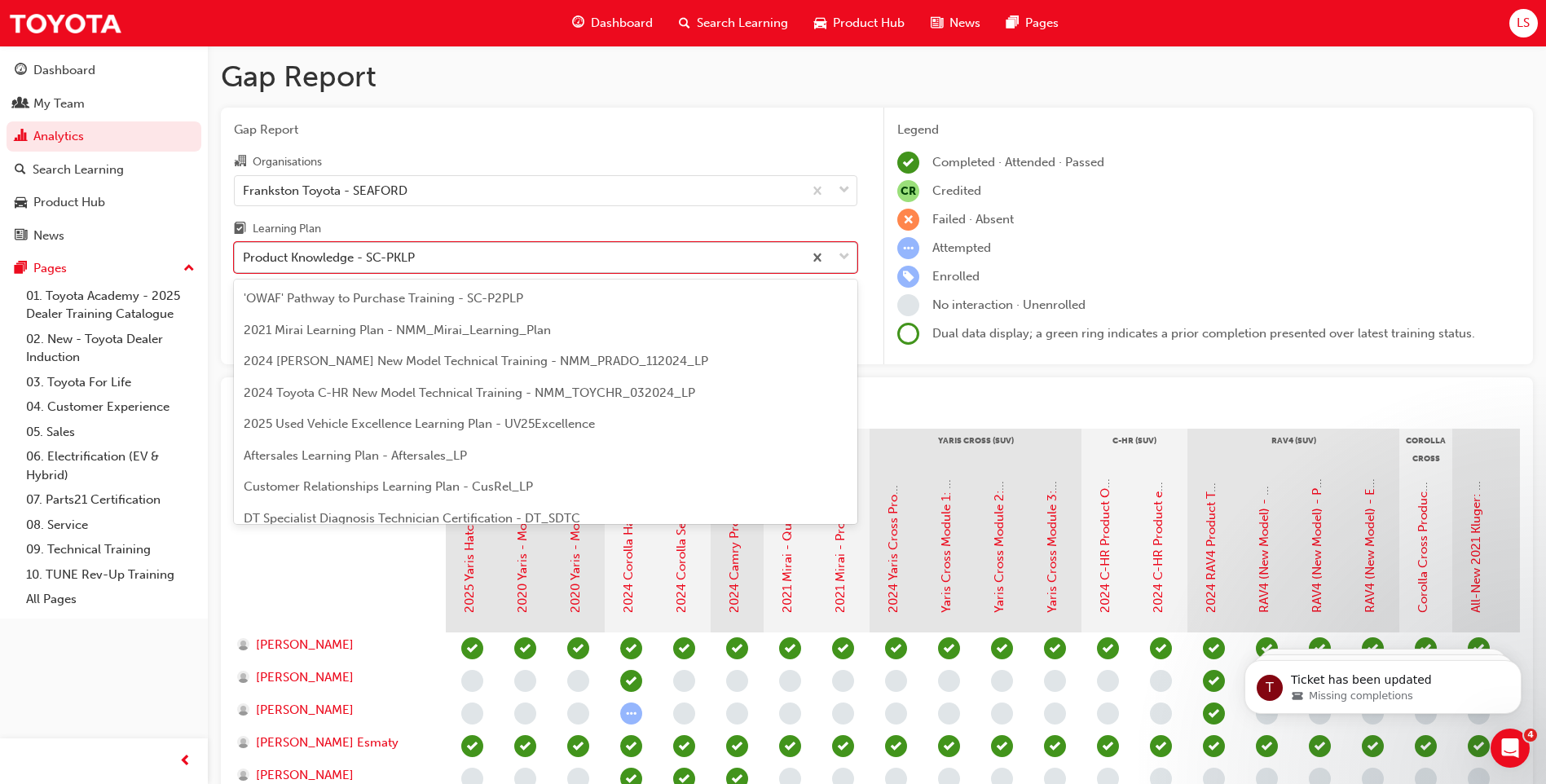
click at [435, 254] on div "Product Knowledge - SC-PKLP" at bounding box center [519, 258] width 568 height 29
click at [245, 254] on input "Learning Plan option Product Knowledge - SC-PKLP focused, 18 of 30. 30 results …" at bounding box center [244, 257] width 2 height 14
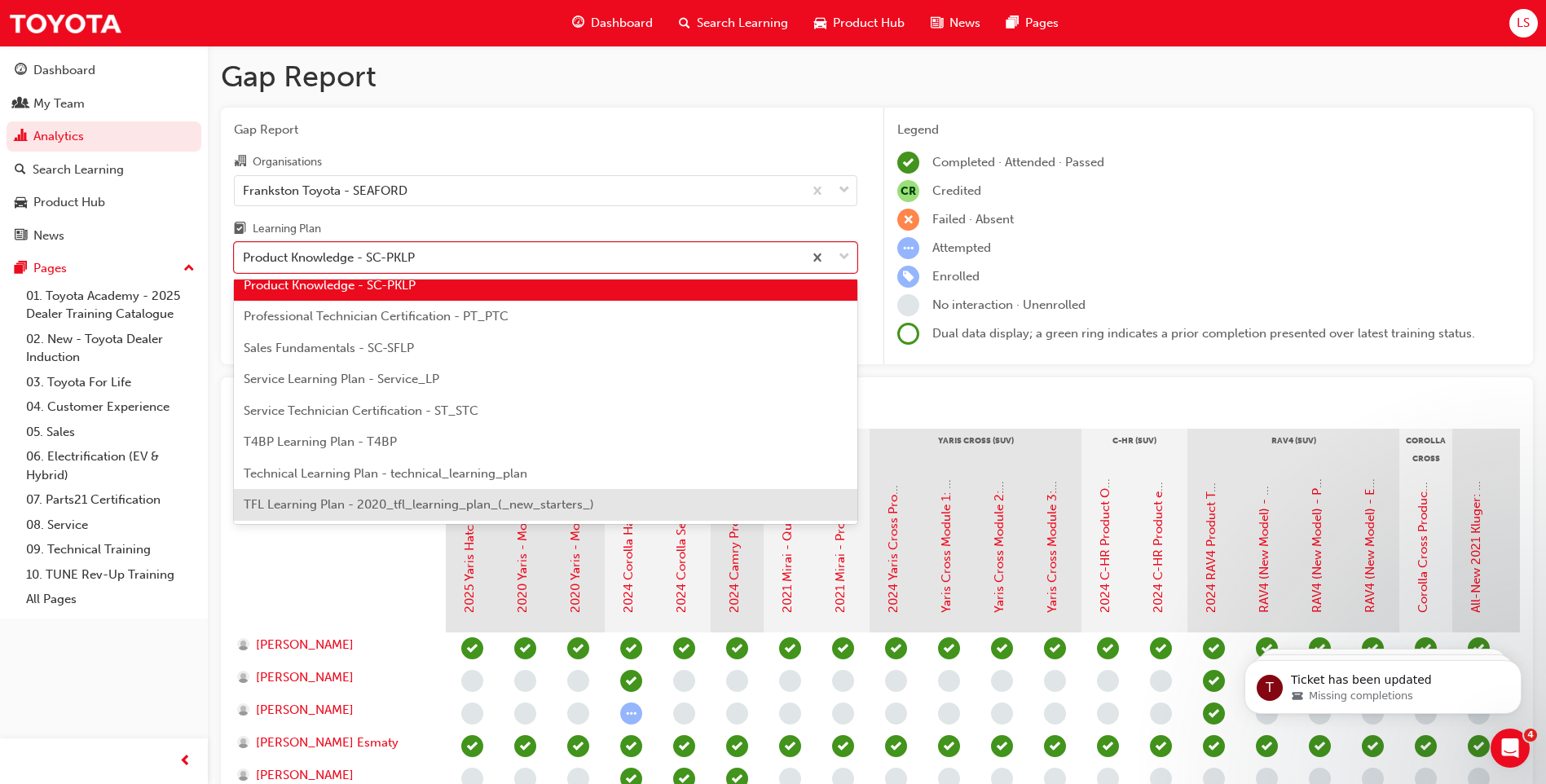
scroll to position [703, 0]
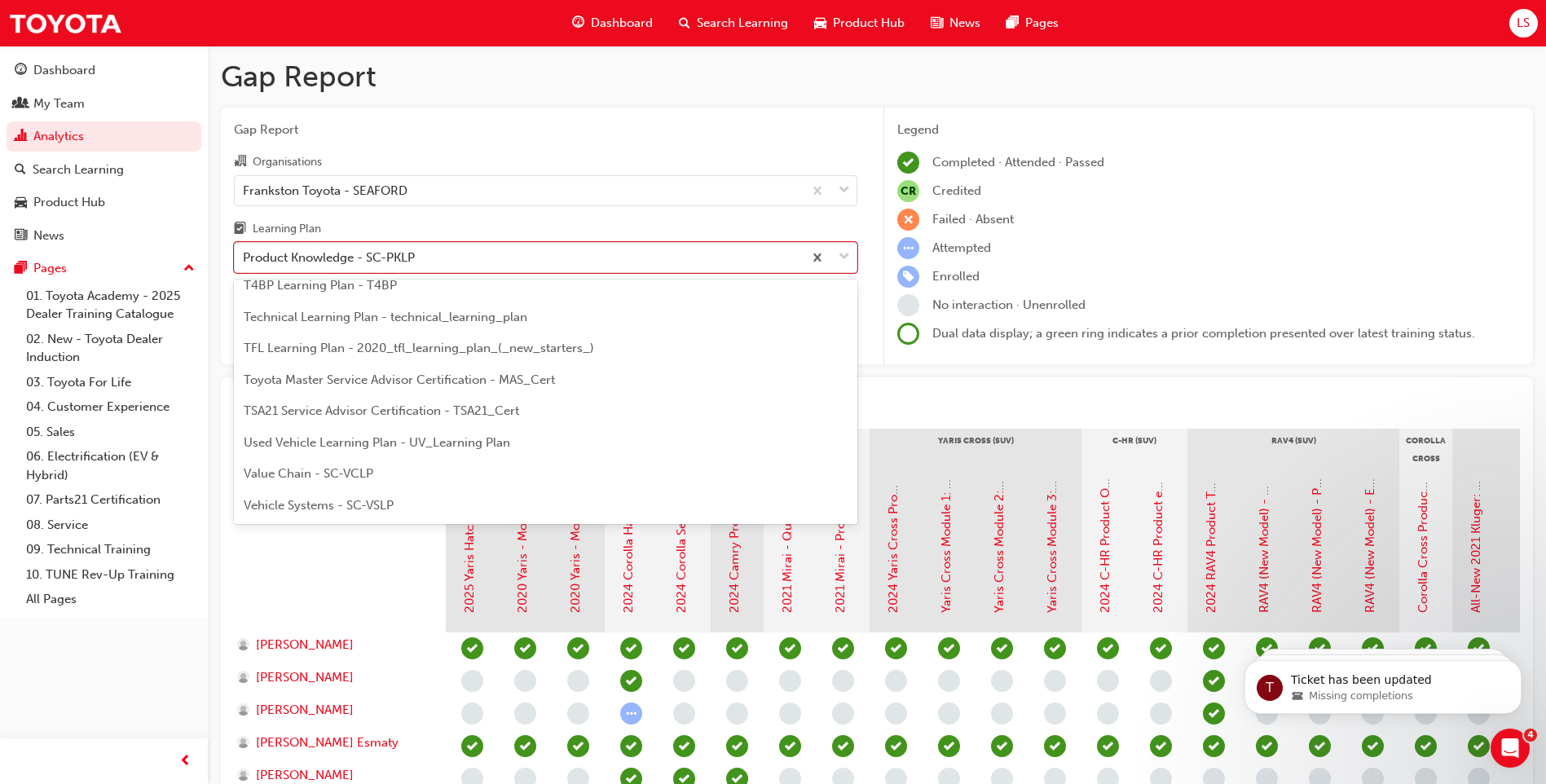
click at [415, 351] on span "TFL Learning Plan - 2020_tfl_learning_plan_(_new_starters_)" at bounding box center [418, 348] width 350 height 15
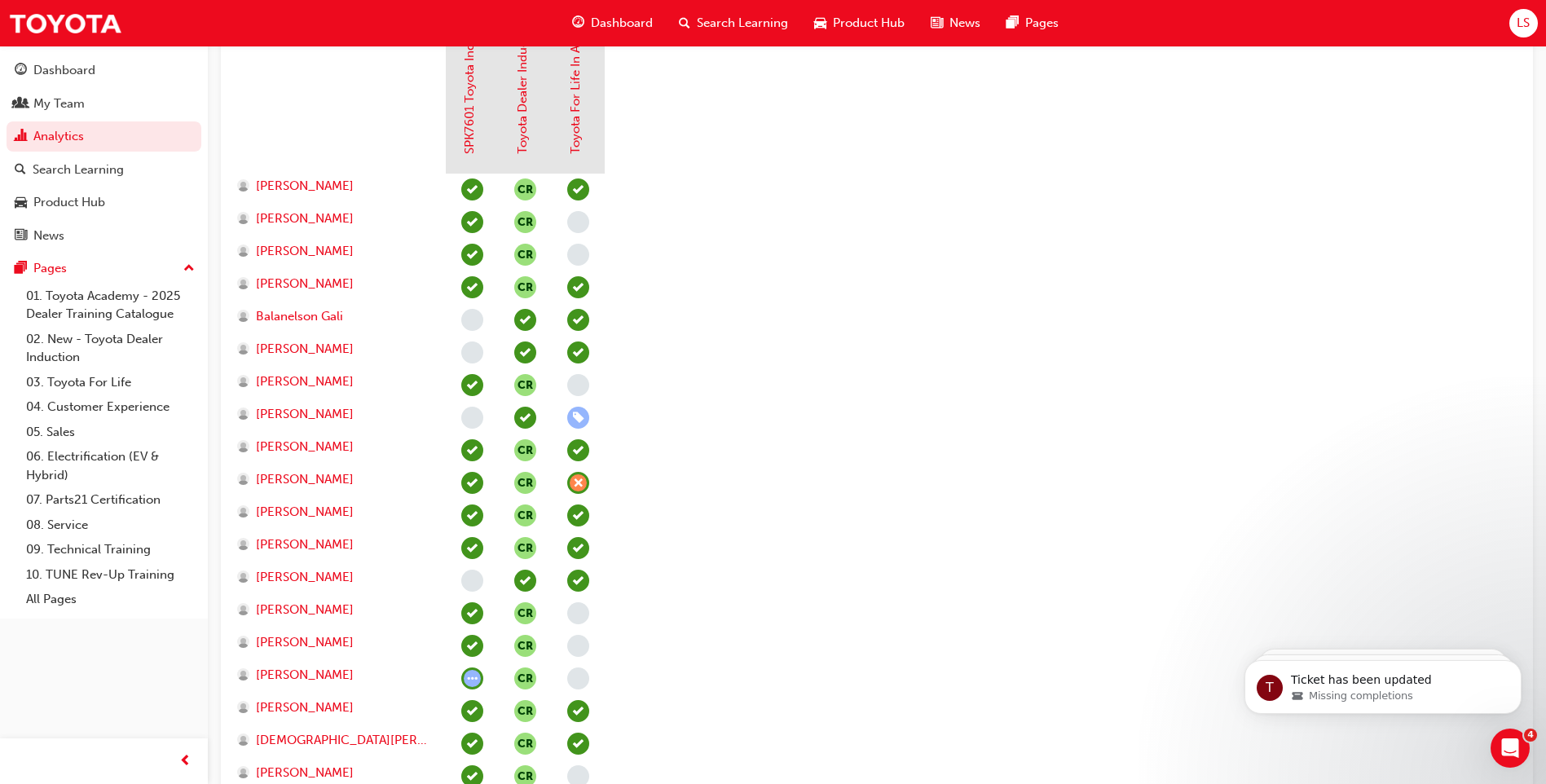
scroll to position [311, 0]
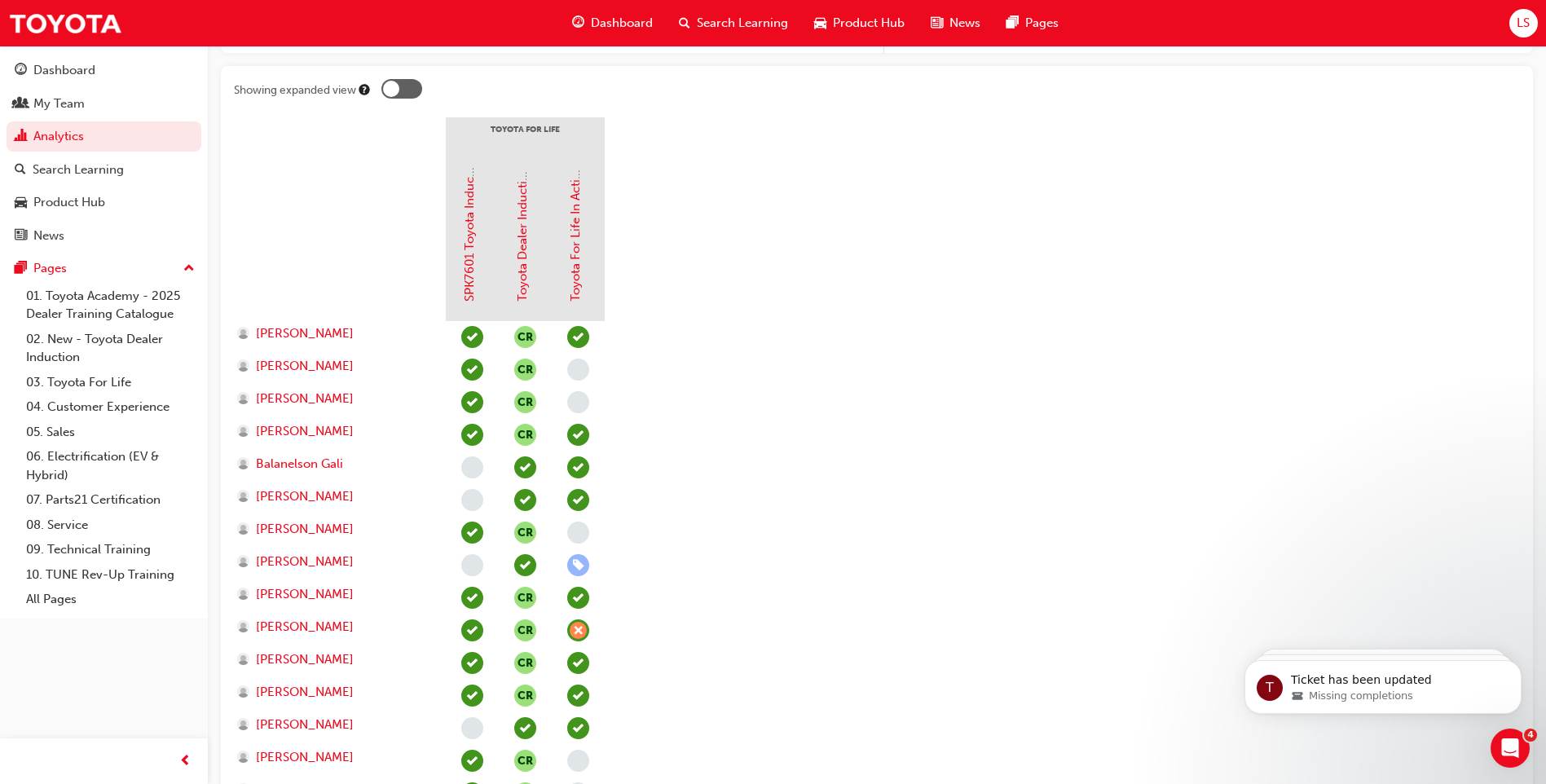
drag, startPoint x: 84, startPoint y: 103, endPoint x: 151, endPoint y: 121, distance: 69.4
click at [84, 103] on div "My Team" at bounding box center [59, 103] width 52 height 19
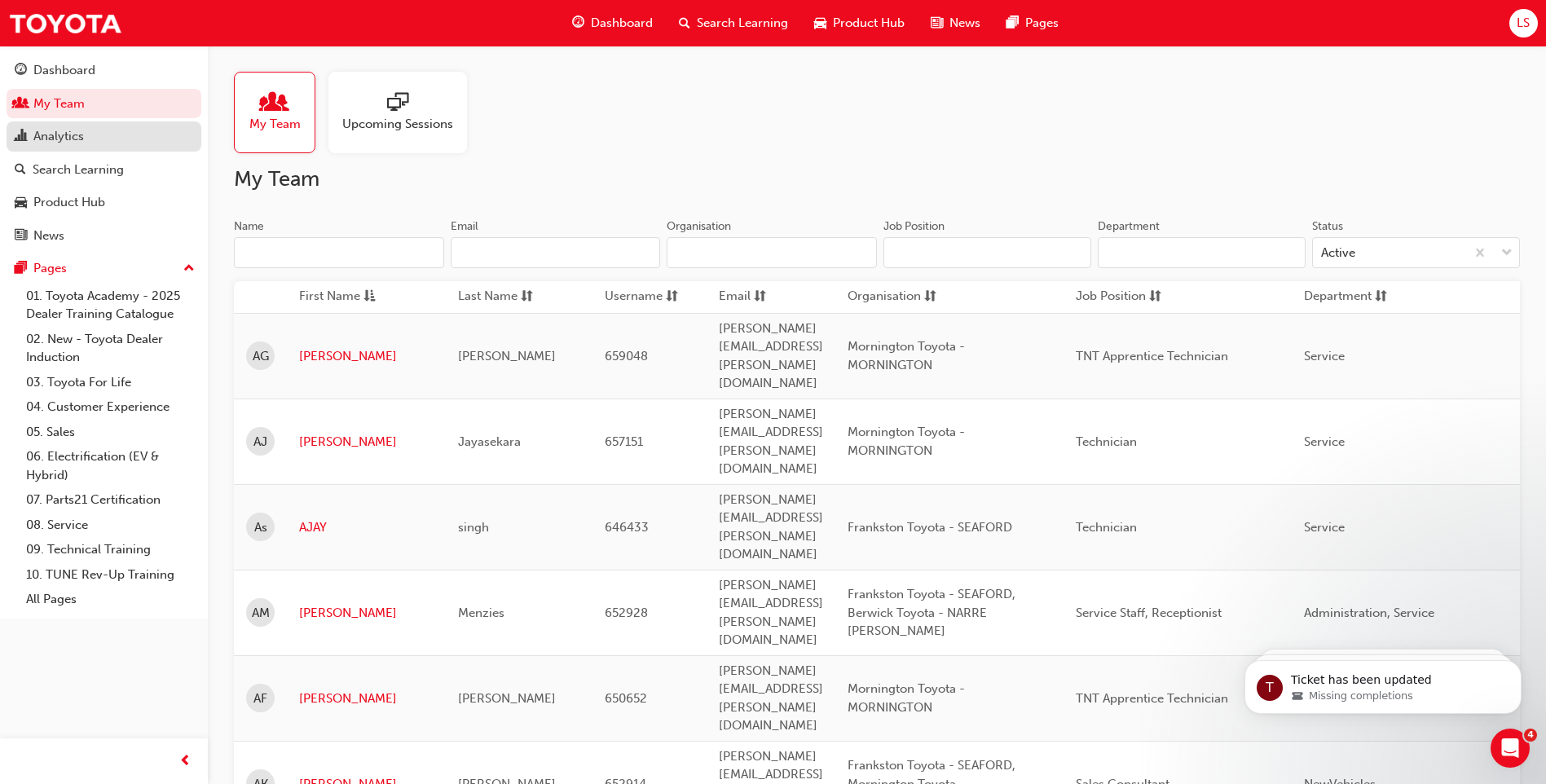
click at [119, 128] on div "Analytics" at bounding box center [104, 136] width 178 height 21
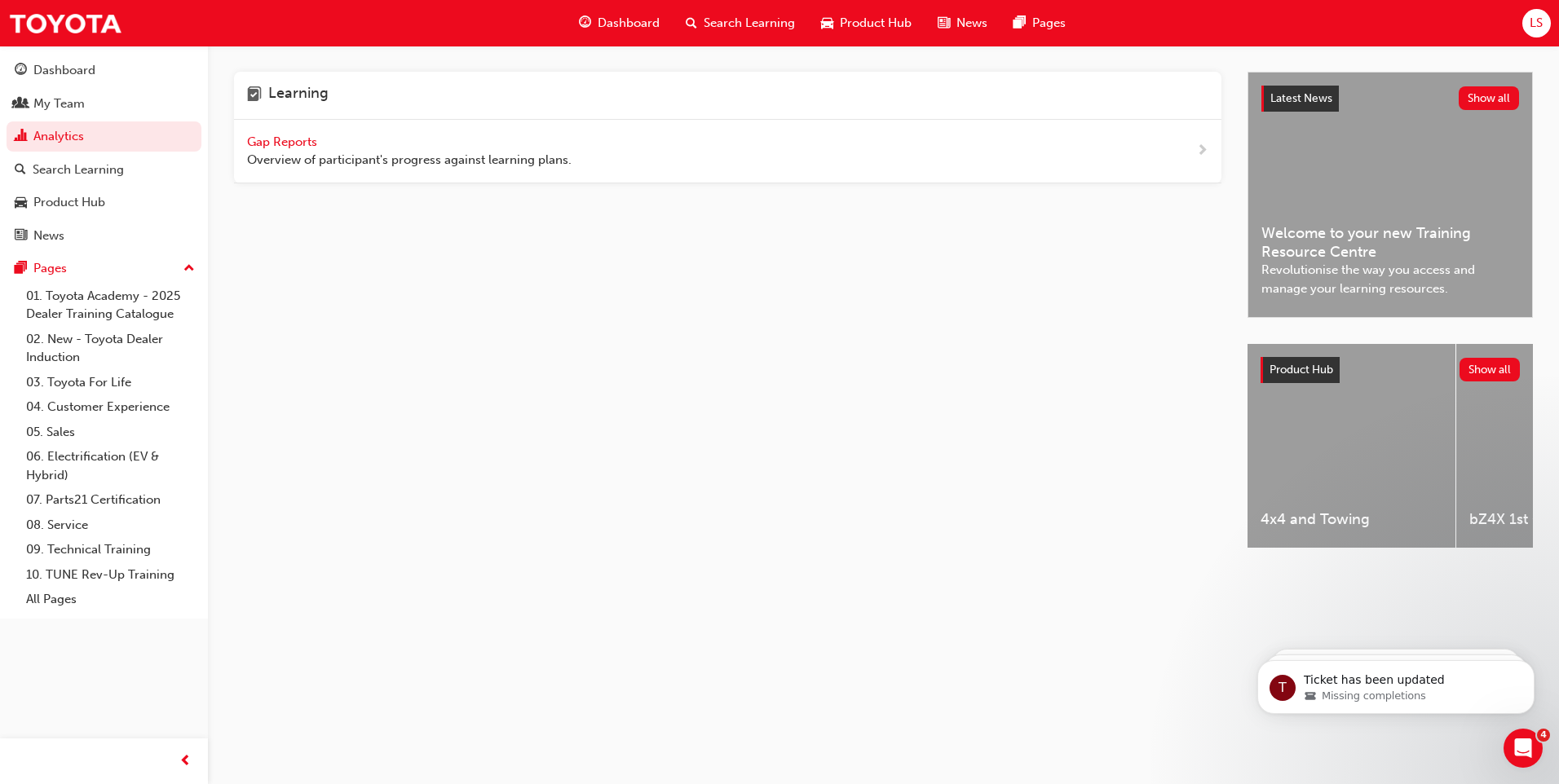
click at [313, 144] on span "Gap Reports" at bounding box center [284, 142] width 73 height 15
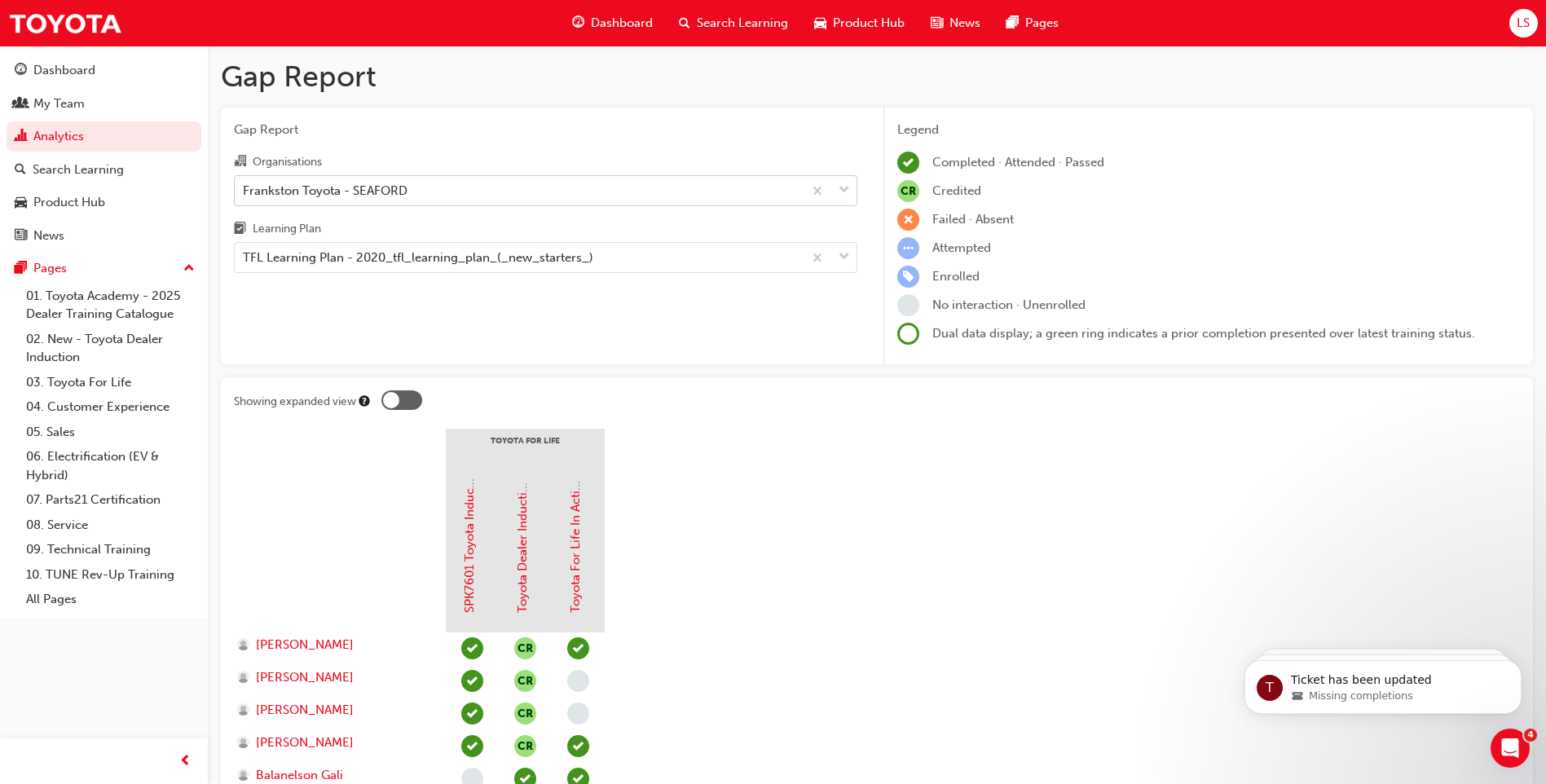
click at [364, 196] on div "Frankston Toyota - SEAFORD" at bounding box center [325, 189] width 165 height 19
click at [245, 196] on input "Organisations Frankston Toyota - SEAFORD" at bounding box center [244, 189] width 2 height 14
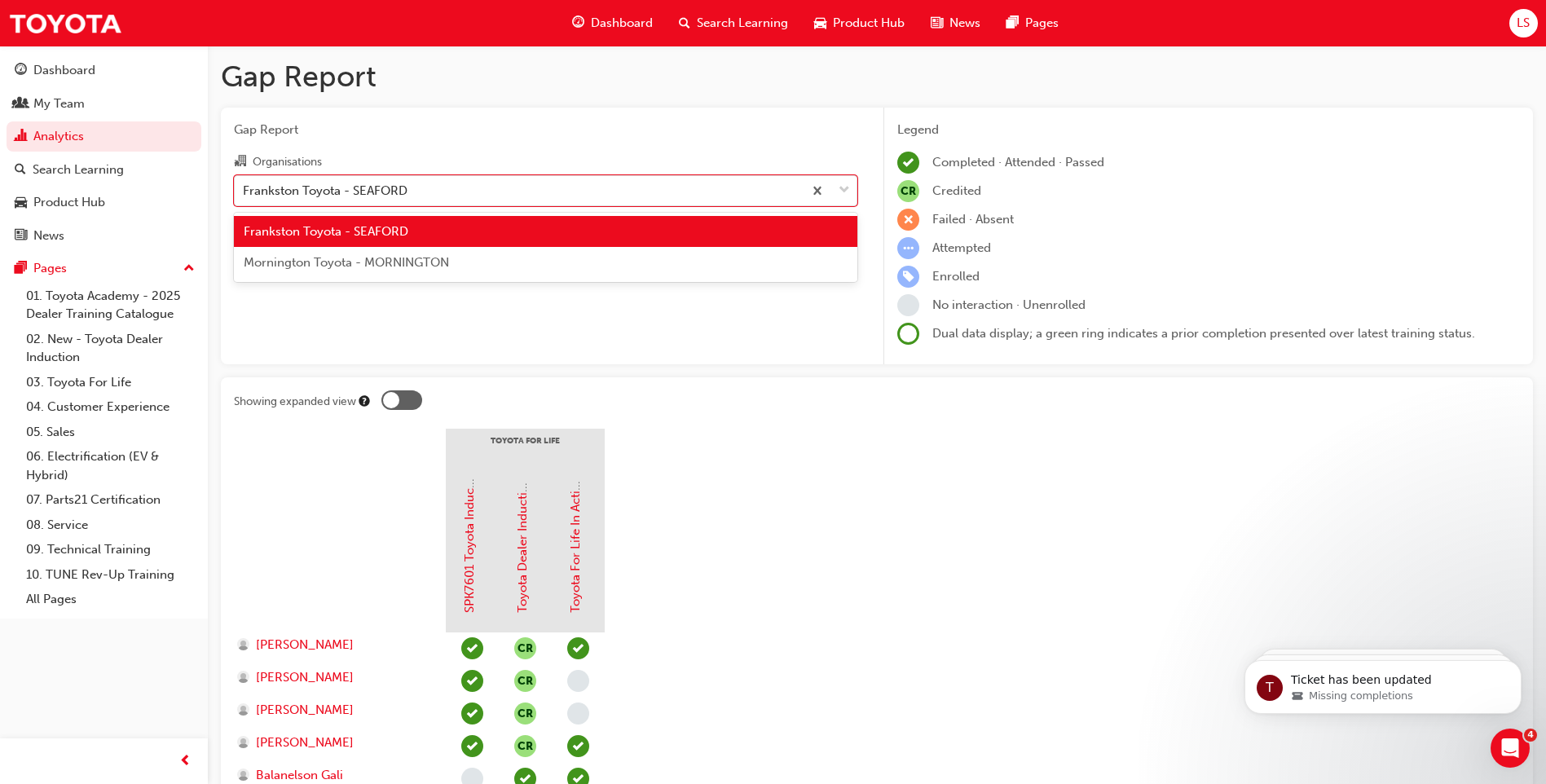
click at [363, 268] on span "Mornington Toyota - MORNINGTON" at bounding box center [346, 262] width 205 height 15
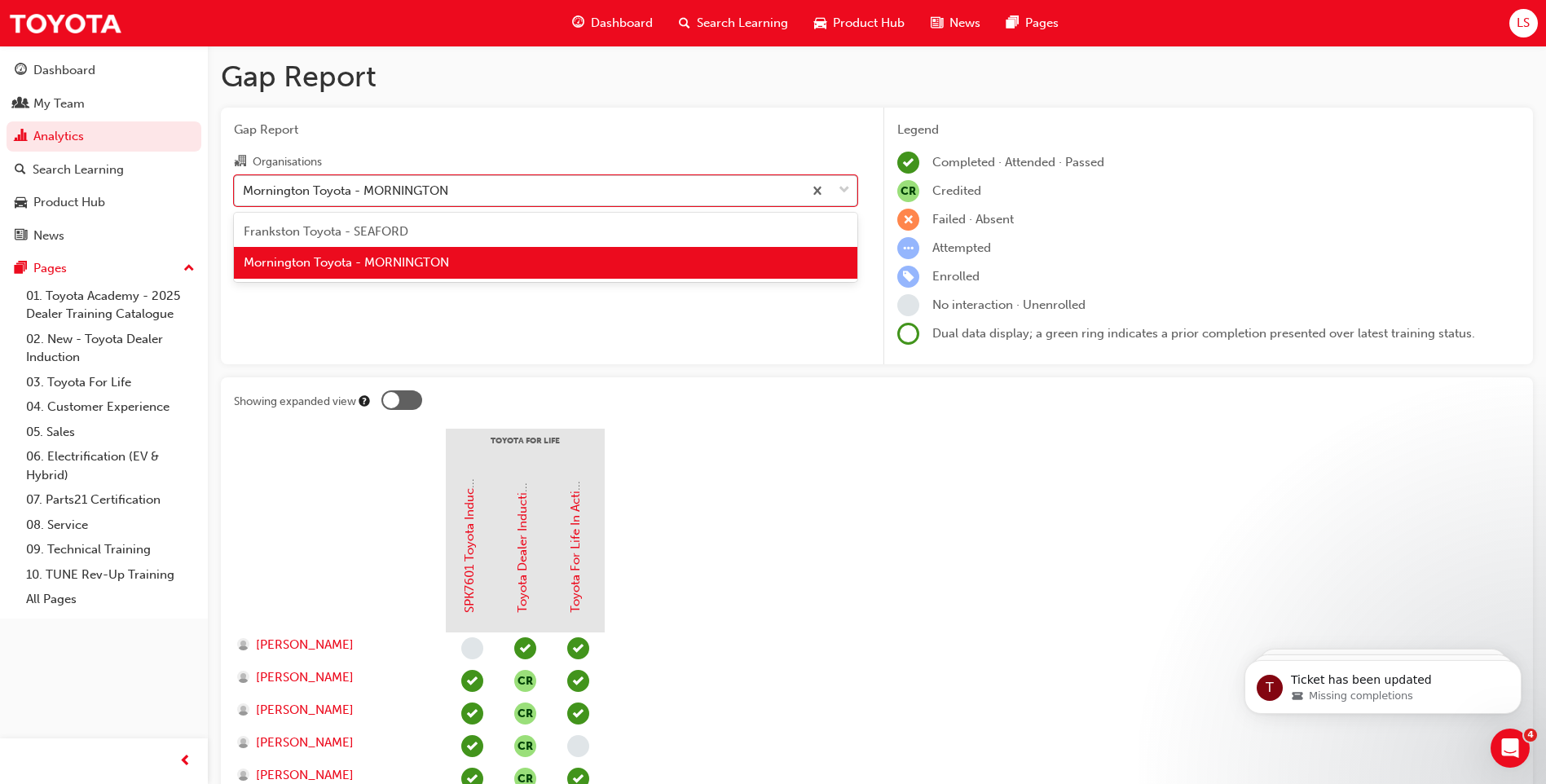
click at [274, 199] on div "Mornington Toyota - MORNINGTON" at bounding box center [345, 189] width 205 height 19
click at [245, 196] on input "Organisations option Mornington Toyota - MORNINGTON, selected. option Morningto…" at bounding box center [244, 189] width 2 height 14
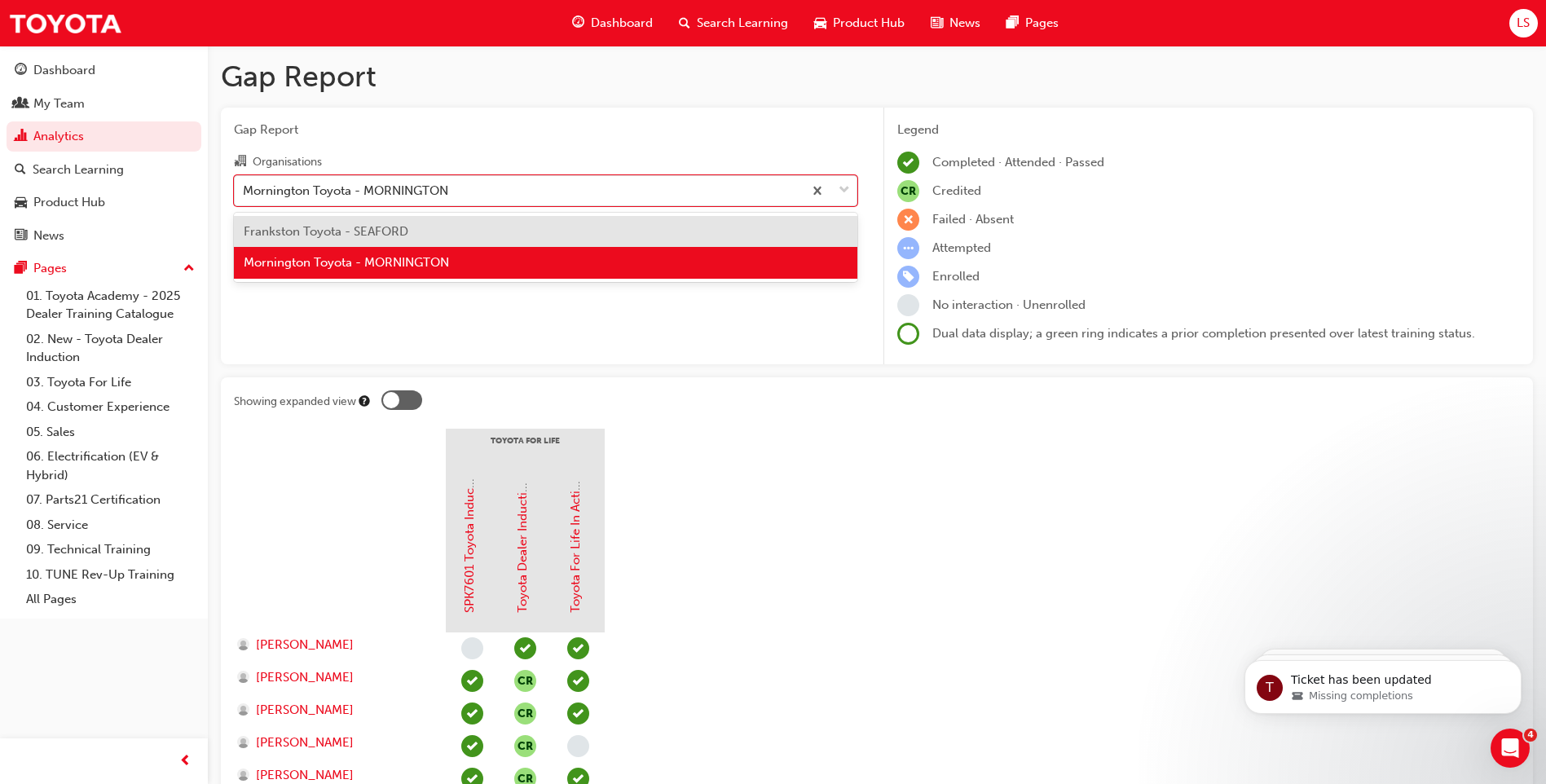
click at [282, 237] on span "Frankston Toyota - SEAFORD" at bounding box center [326, 231] width 165 height 15
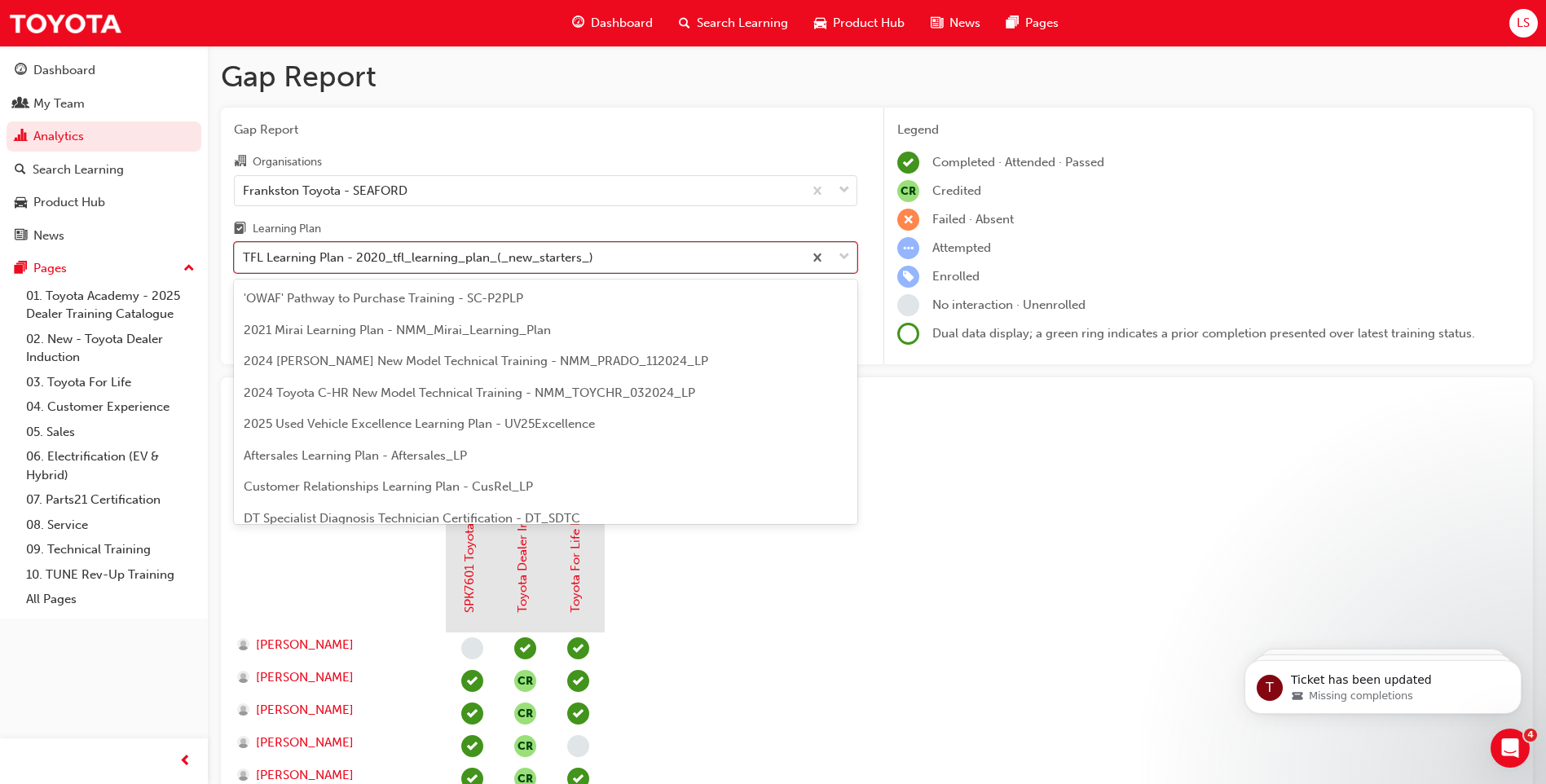
click at [319, 256] on div "TFL Learning Plan - 2020_tfl_learning_plan_(_new_starters_)" at bounding box center [417, 258] width 350 height 19
click at [245, 256] on input "Learning Plan option TFL Learning Plan - 2020_tfl_learning_plan_(_new_starters_…" at bounding box center [244, 257] width 2 height 14
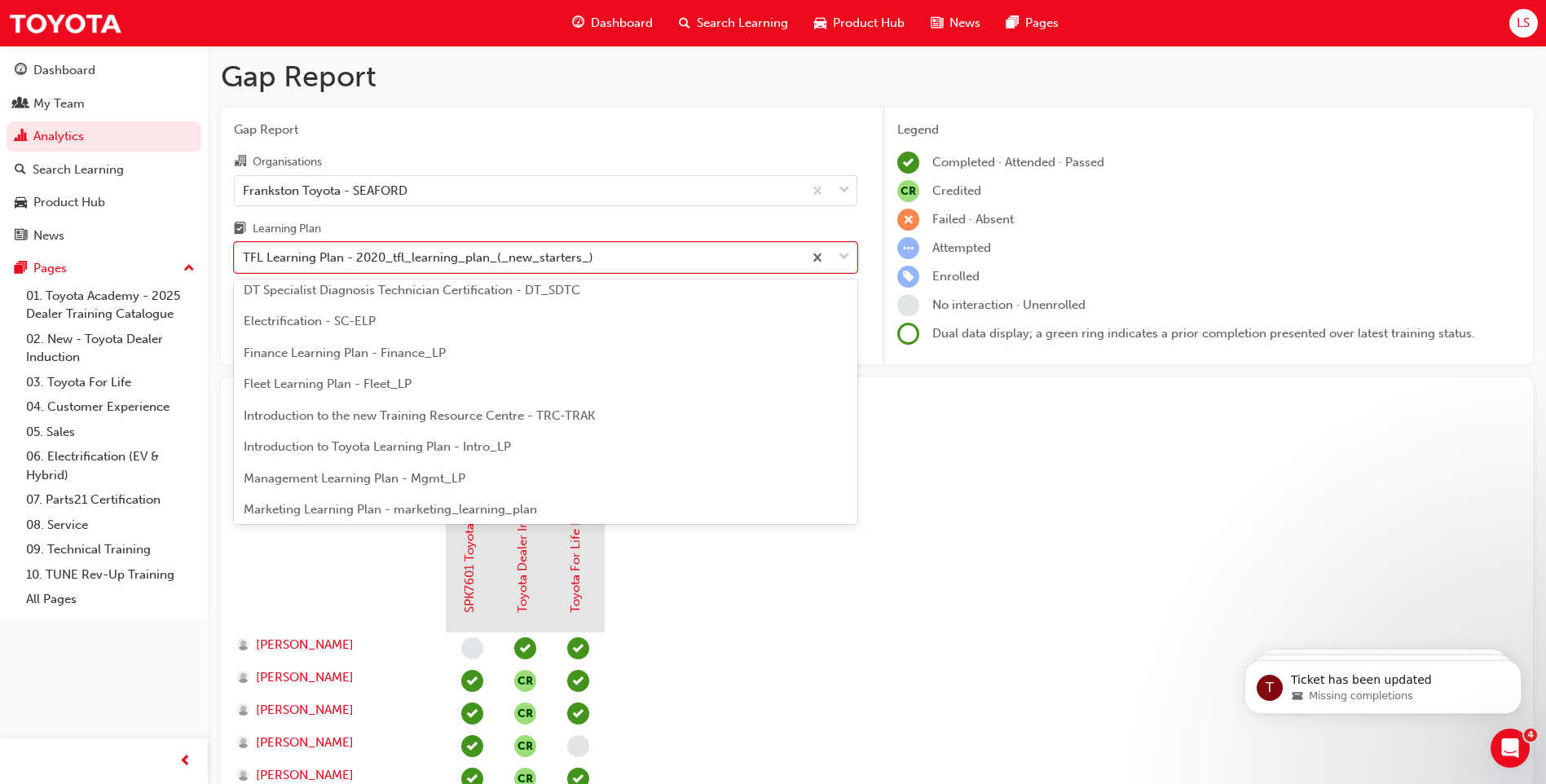
scroll to position [635, 0]
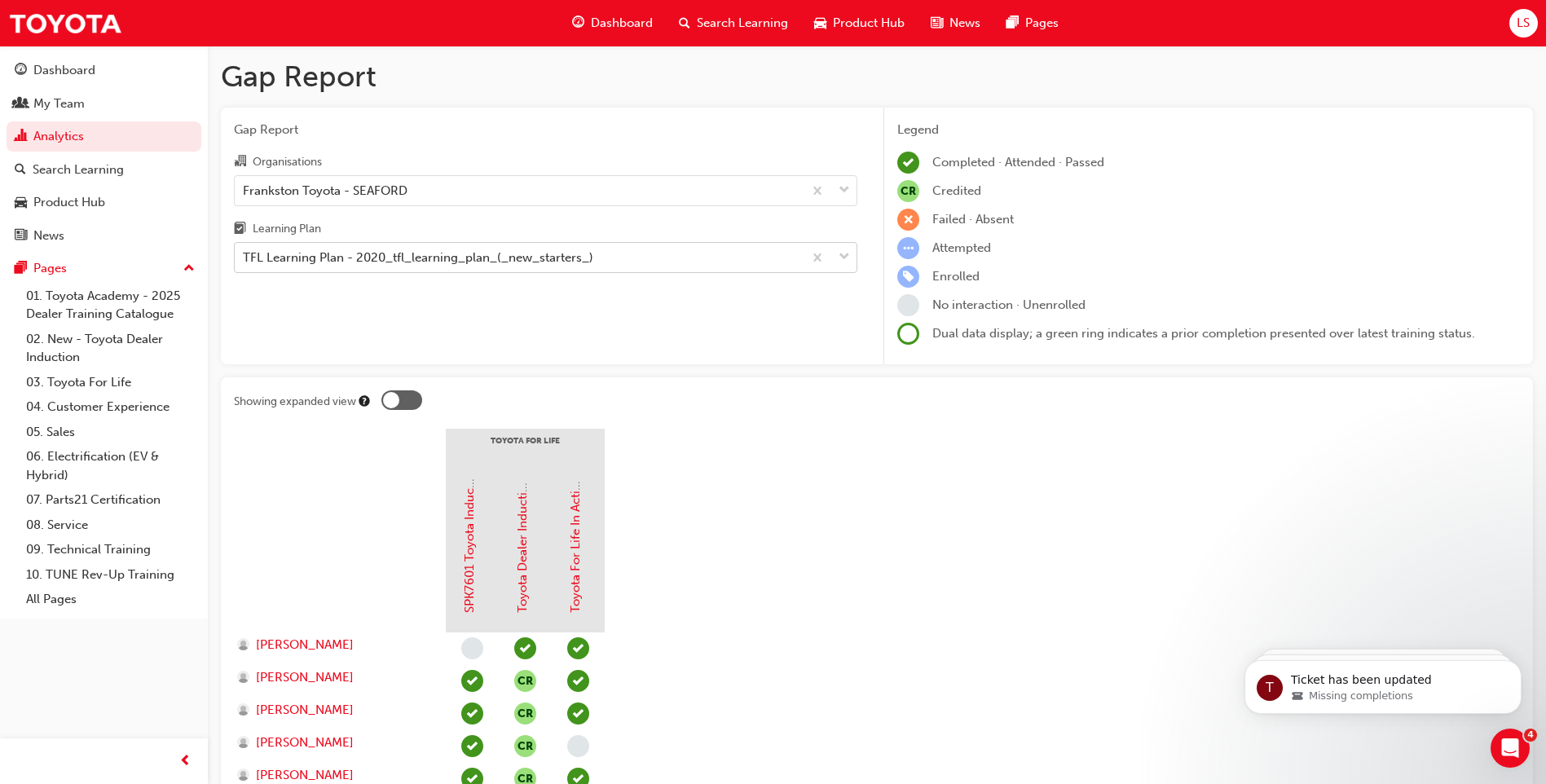
click at [253, 260] on div "TFL Learning Plan - 2020_tfl_learning_plan_(_new_starters_)" at bounding box center [417, 258] width 350 height 19
click at [245, 260] on input "Learning Plan TFL Learning Plan - 2020_tfl_learning_plan_(_new_starters_)" at bounding box center [244, 257] width 2 height 14
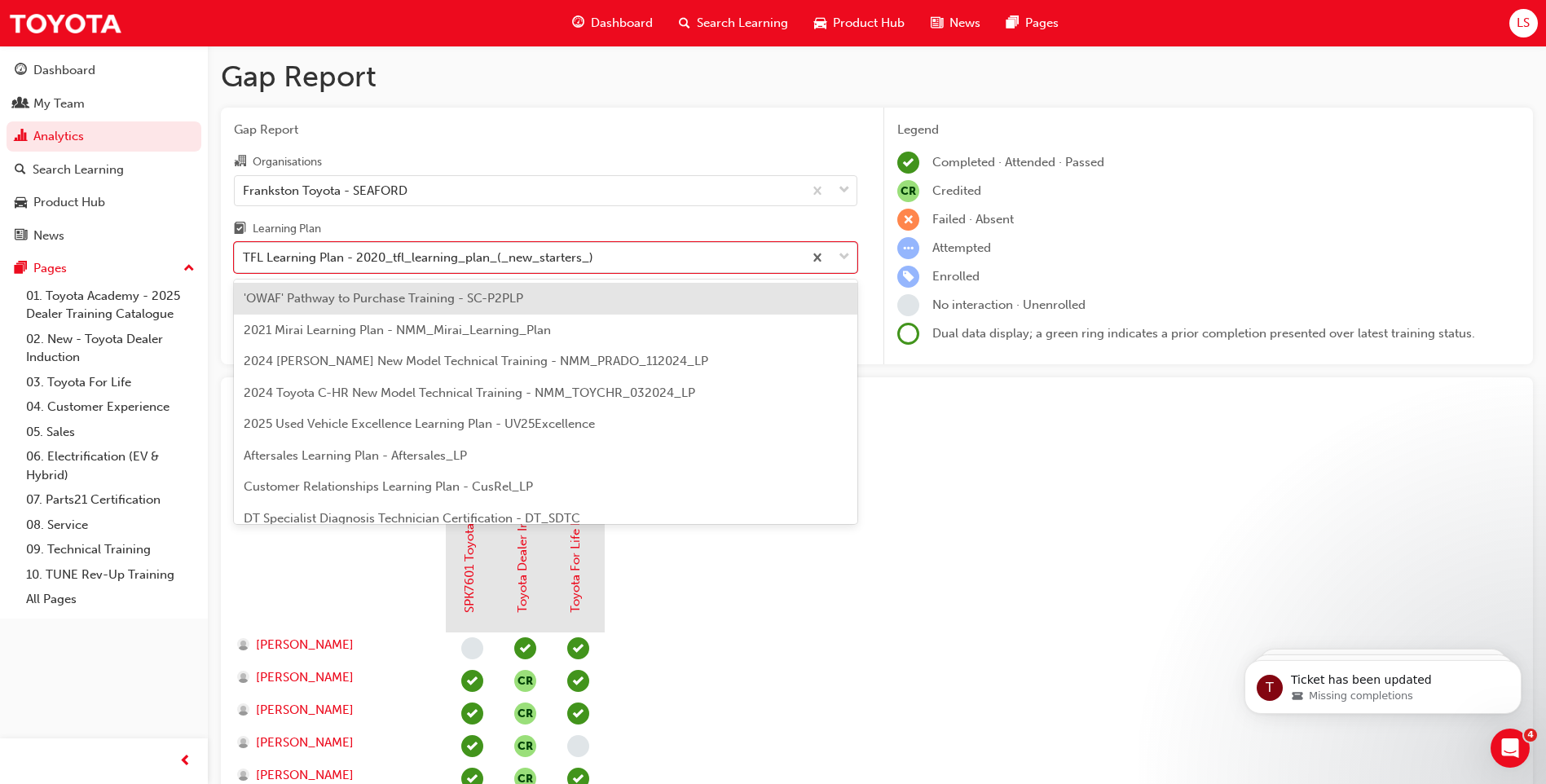
scroll to position [554, 0]
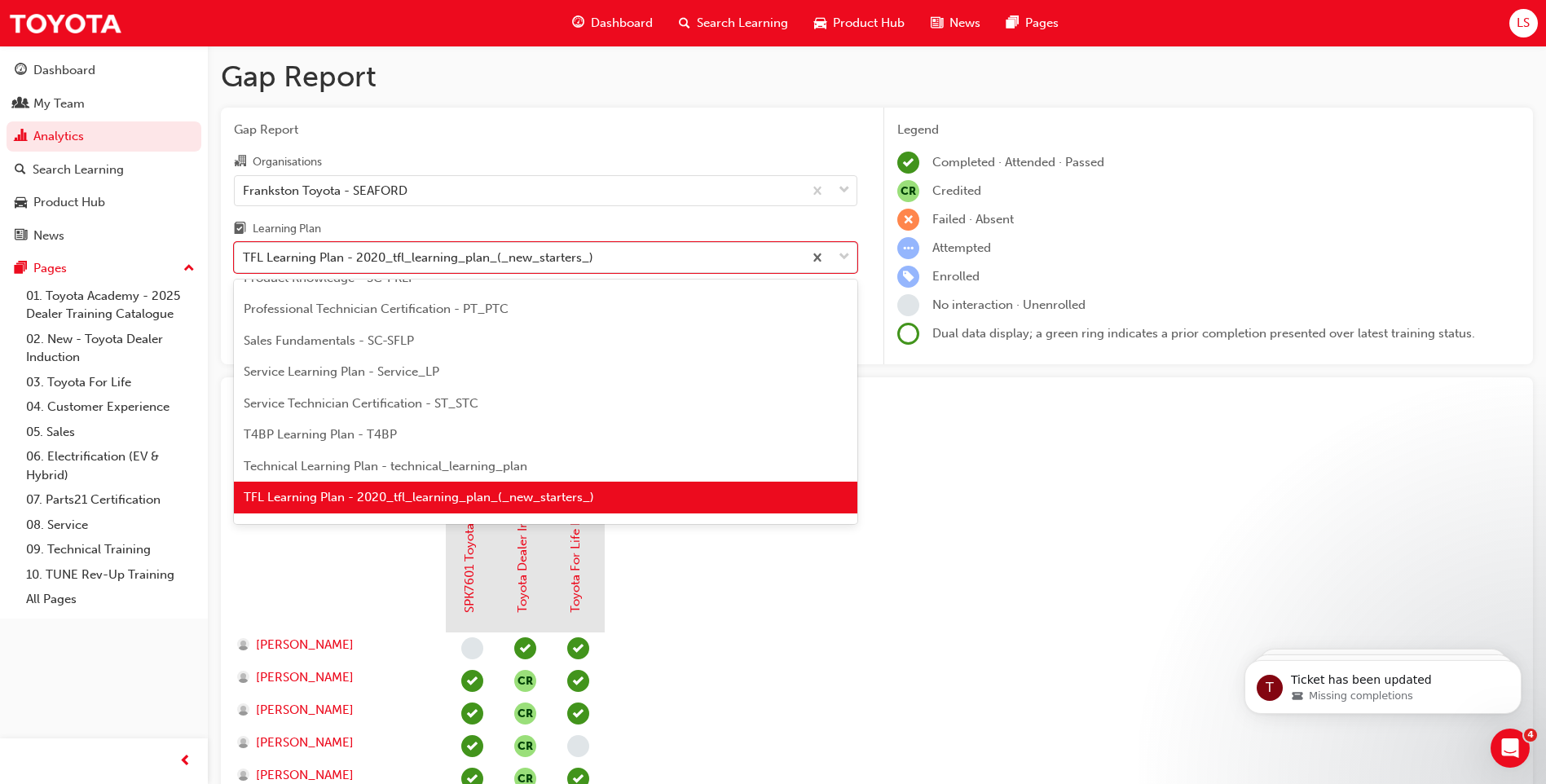
click at [371, 316] on div "Professional Technician Certification - PT_PTC" at bounding box center [545, 309] width 624 height 32
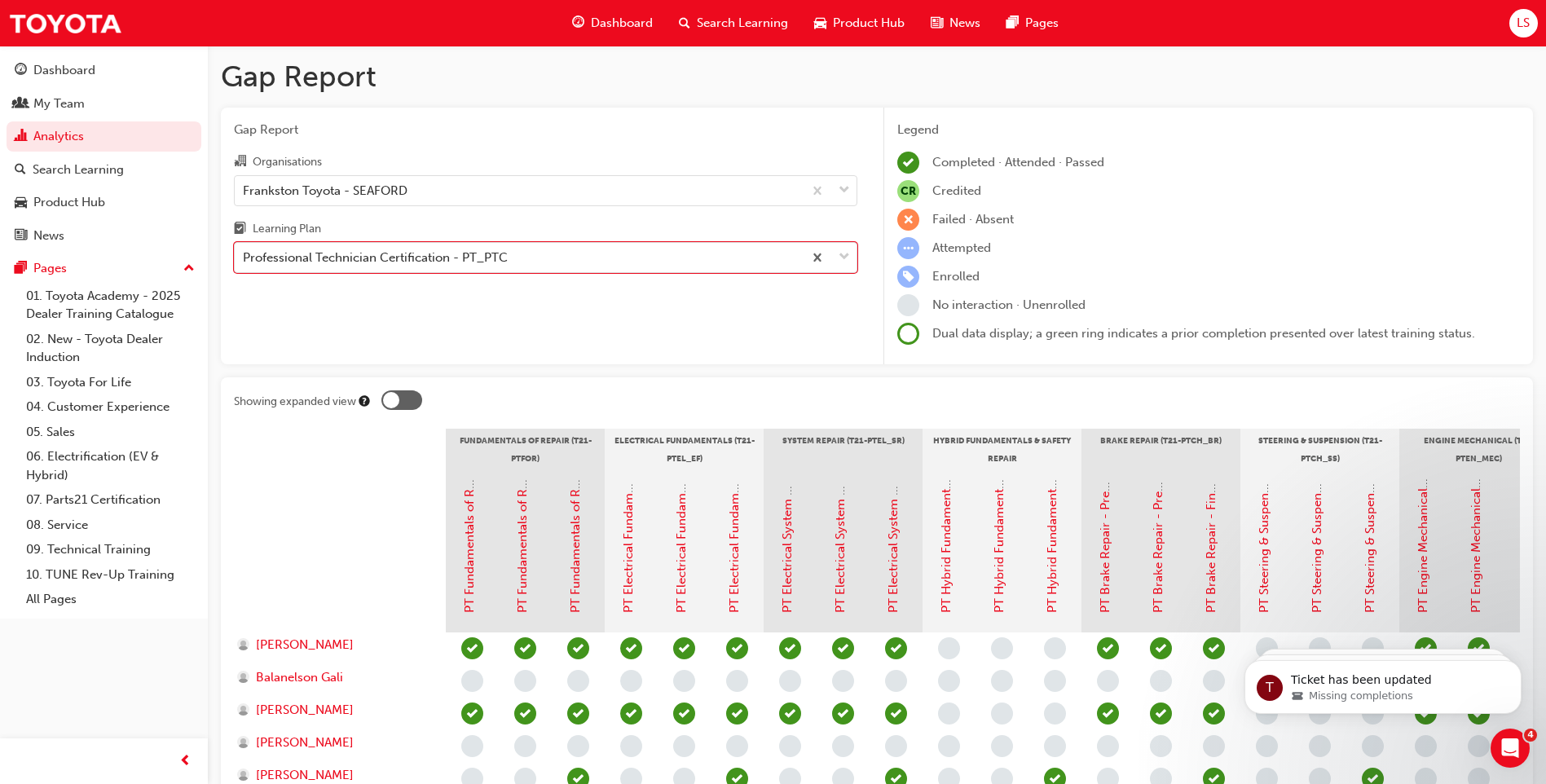
click at [684, 345] on div "Gap Report Organisations Frankston Toyota - SEAFORD Learning Plan option Profes…" at bounding box center [545, 237] width 650 height 258
click at [565, 307] on div "Gap Report Organisations Frankston Toyota - SEAFORD Learning Plan Professional …" at bounding box center [545, 237] width 650 height 258
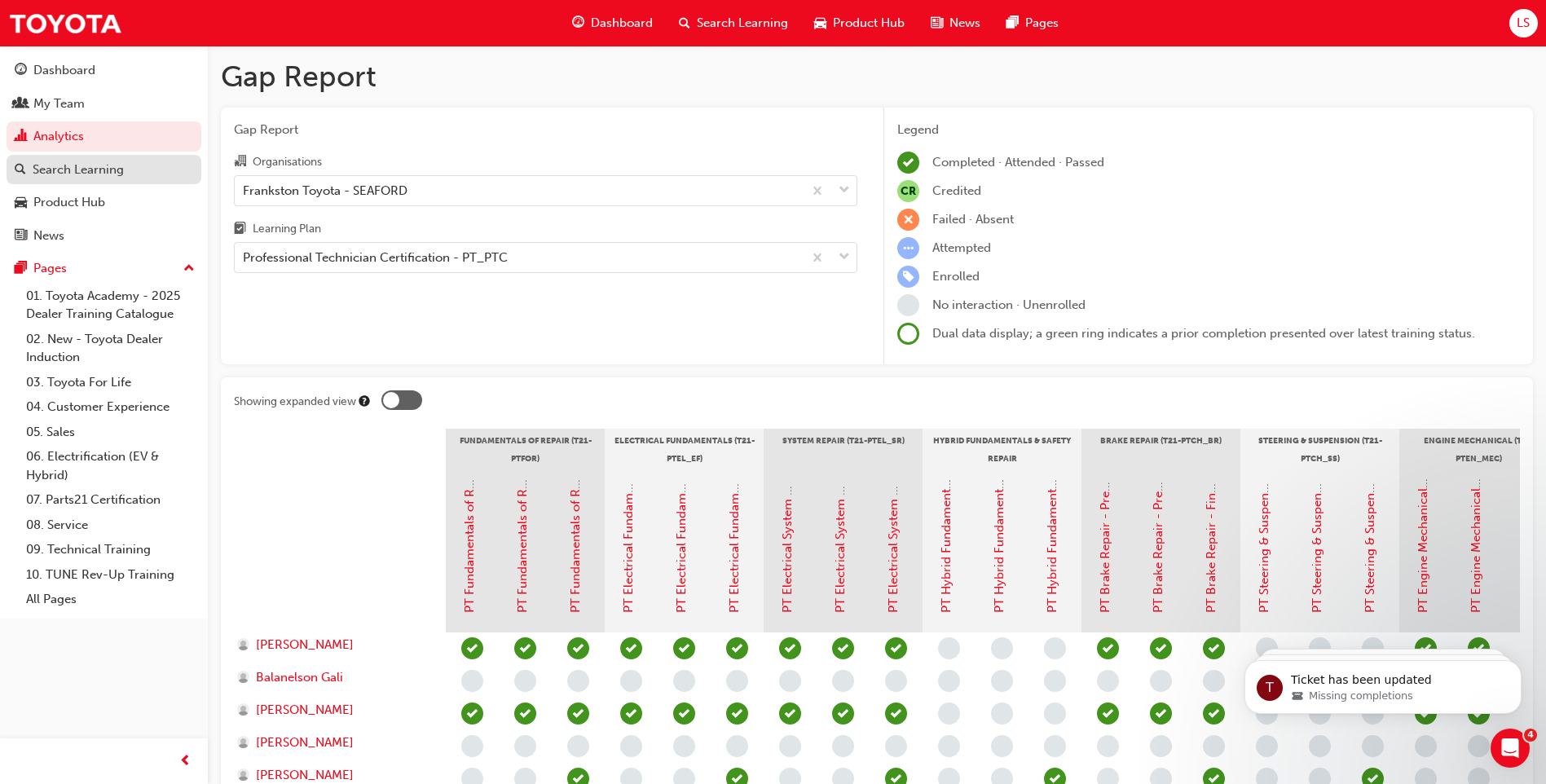
click at [135, 157] on link "Search Learning" at bounding box center [104, 169] width 194 height 30
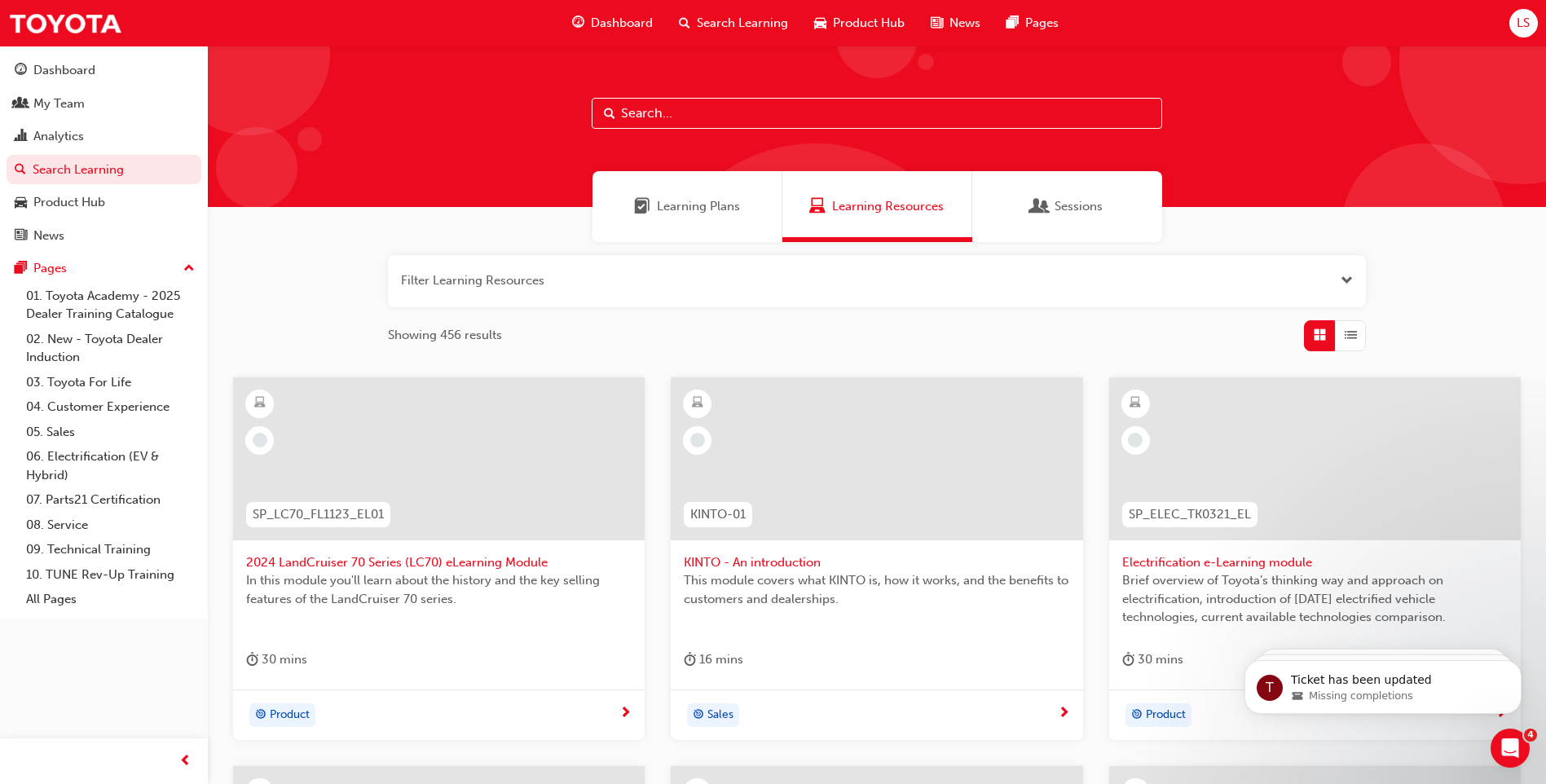
click at [734, 213] on span "Learning Plans" at bounding box center [699, 206] width 83 height 19
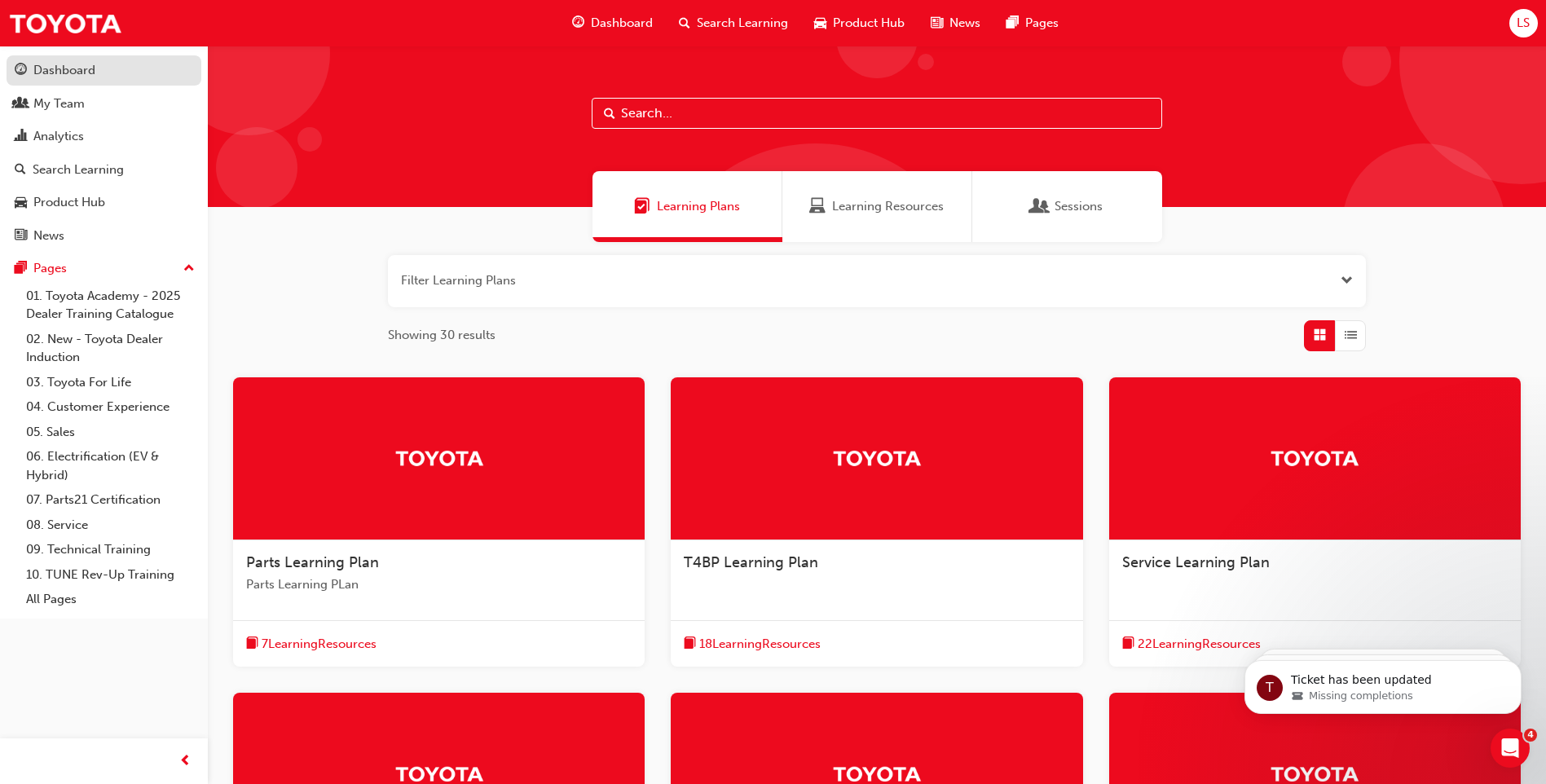
click at [44, 65] on div "Dashboard" at bounding box center [64, 70] width 61 height 19
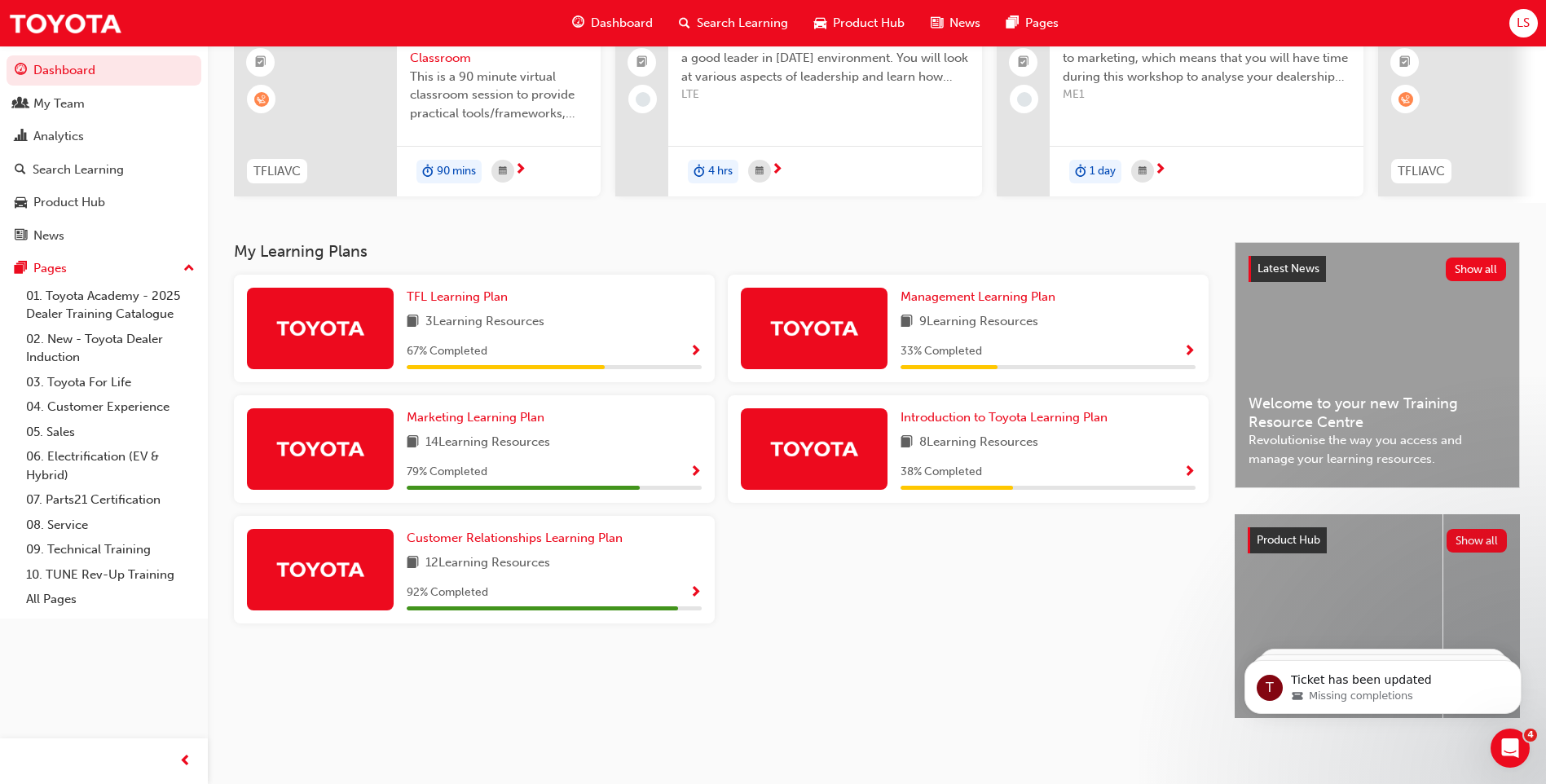
scroll to position [190, 0]
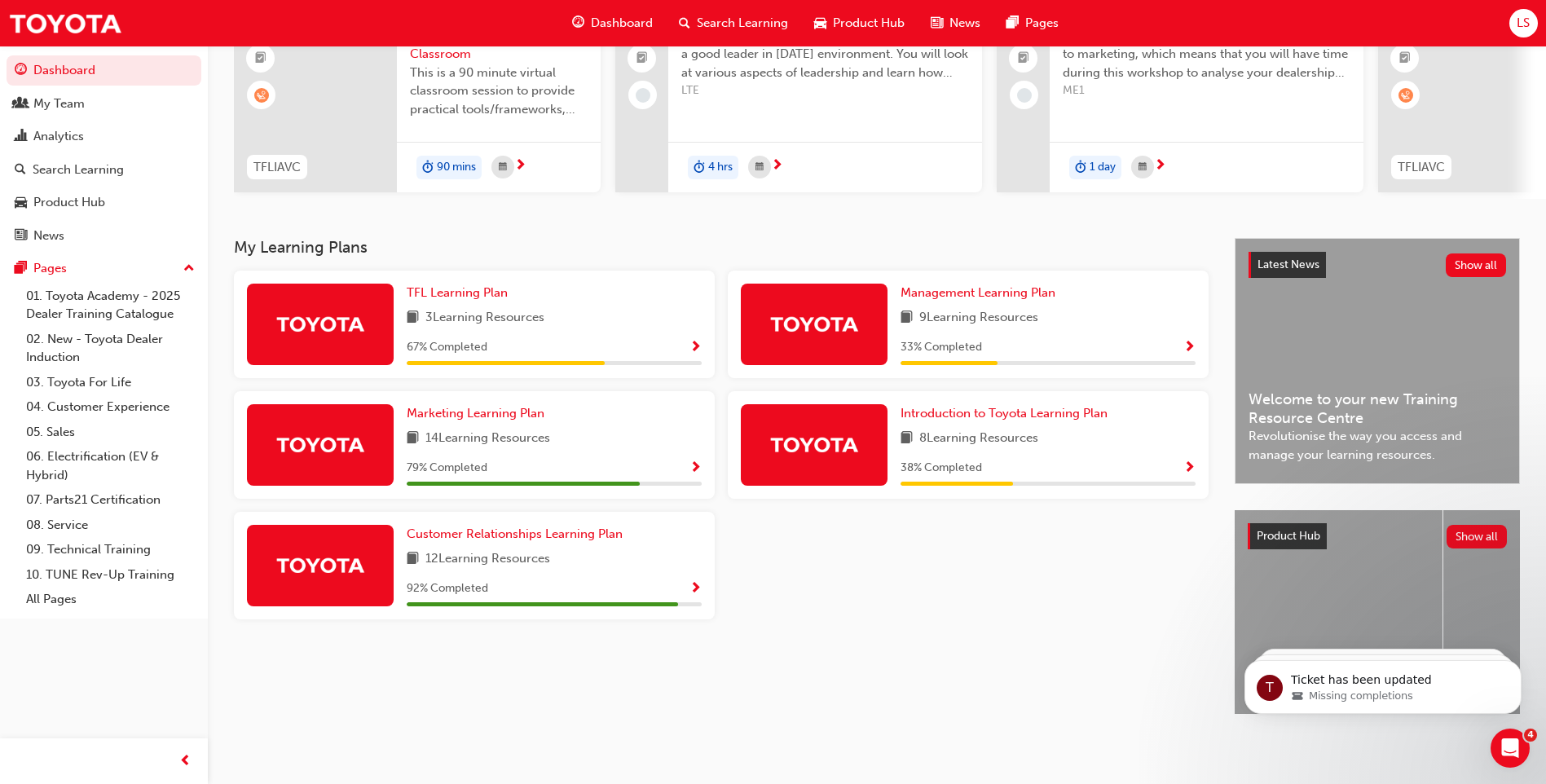
click at [1197, 458] on div "Introduction to Toyota Learning Plan 8 Learning Resources 38 % Completed" at bounding box center [968, 445] width 481 height 108
click at [1189, 461] on span "Show Progress" at bounding box center [1190, 468] width 12 height 15
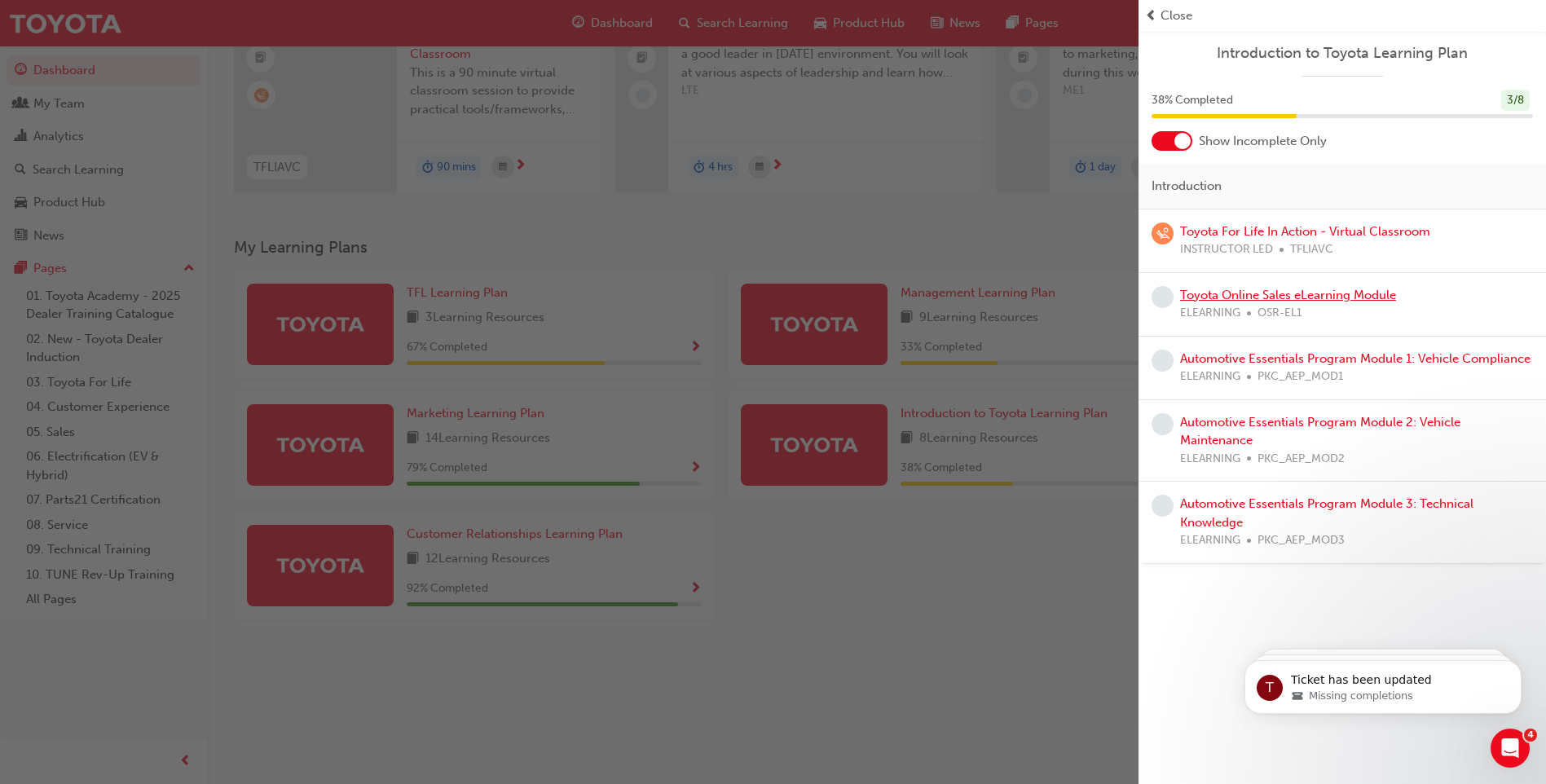
click at [1198, 297] on link "Toyota Online Sales eLearning Module" at bounding box center [1288, 294] width 216 height 15
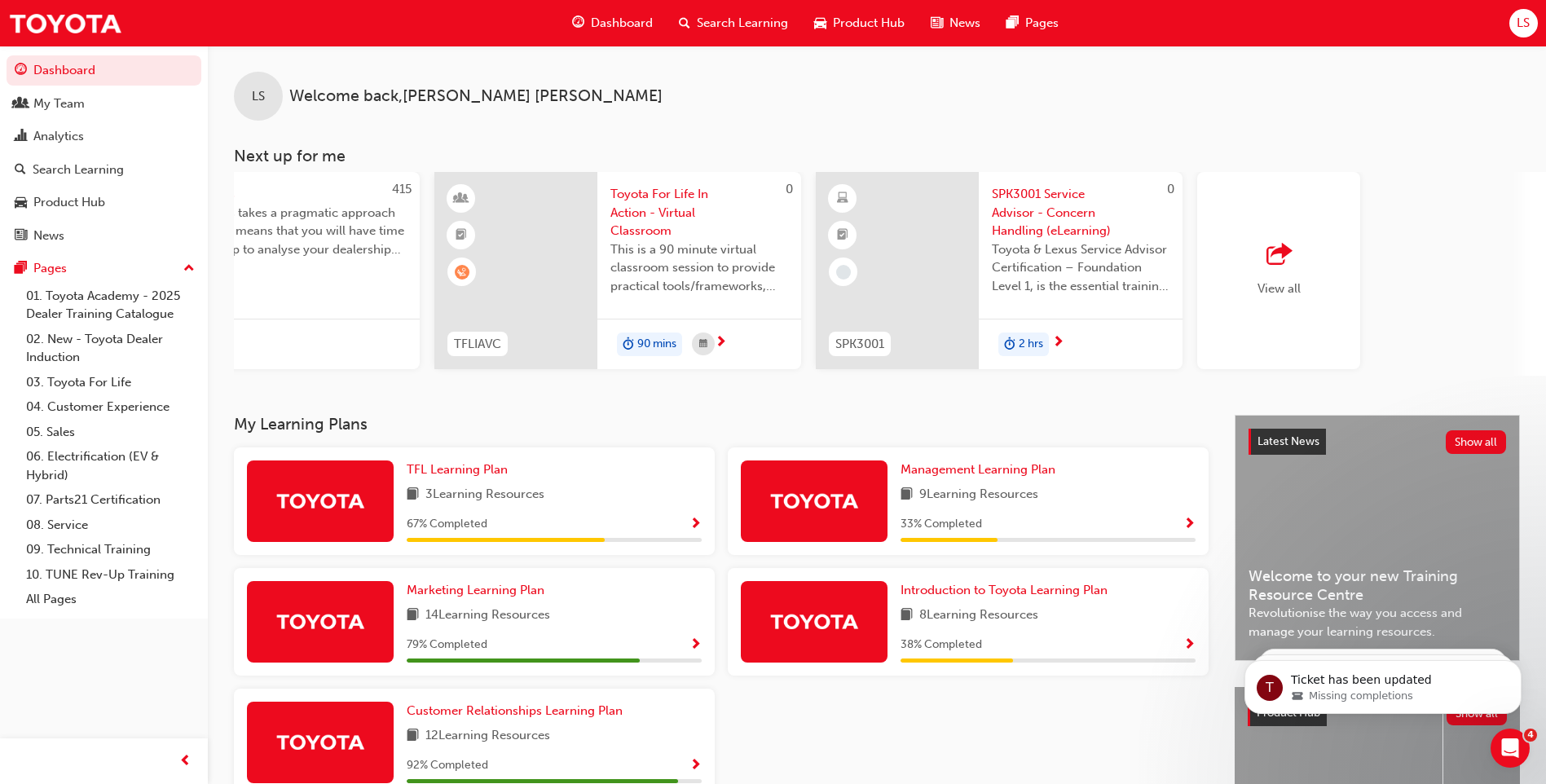
scroll to position [0, 974]
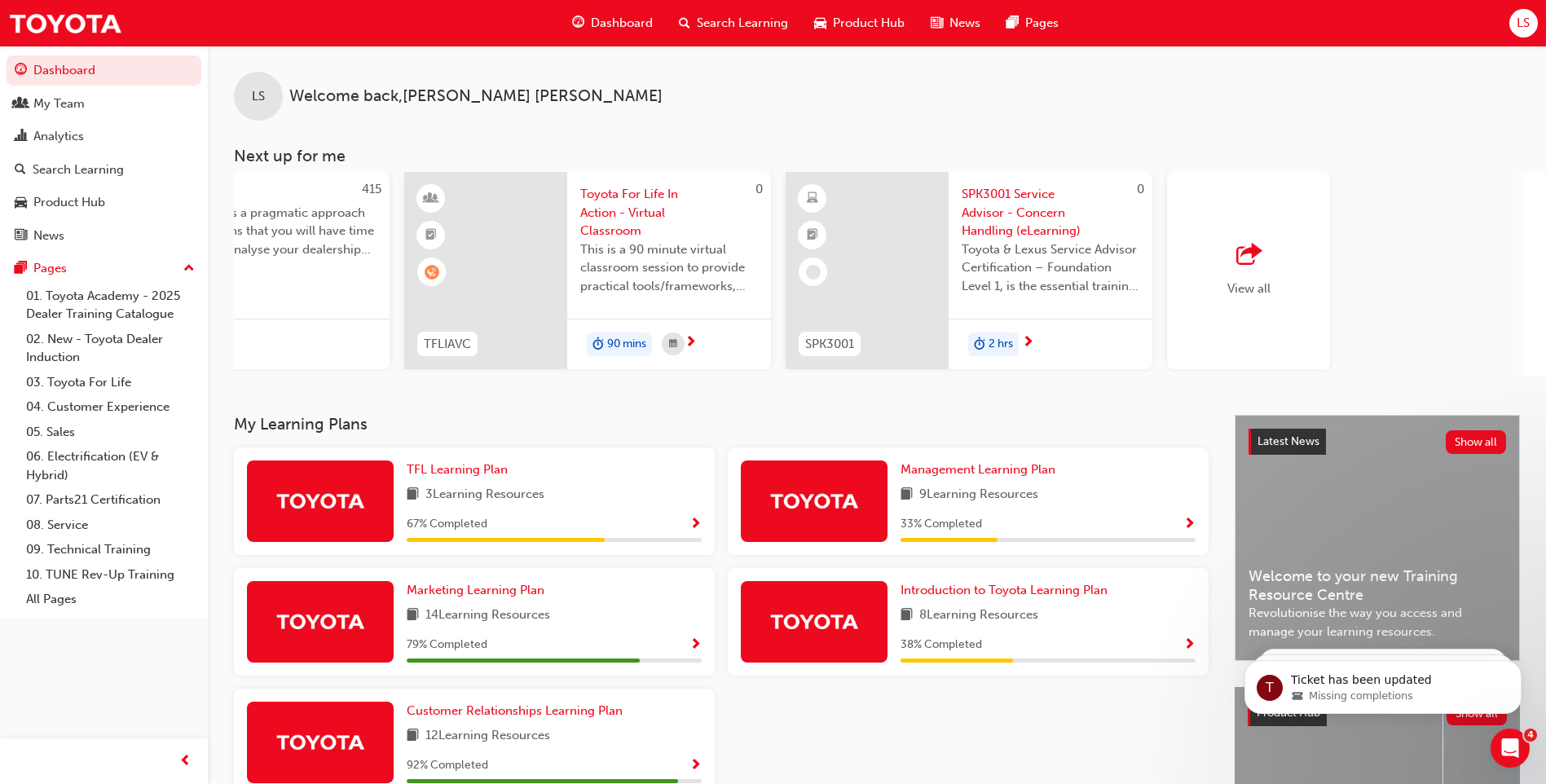
click at [1212, 309] on div "View all" at bounding box center [1249, 270] width 163 height 197
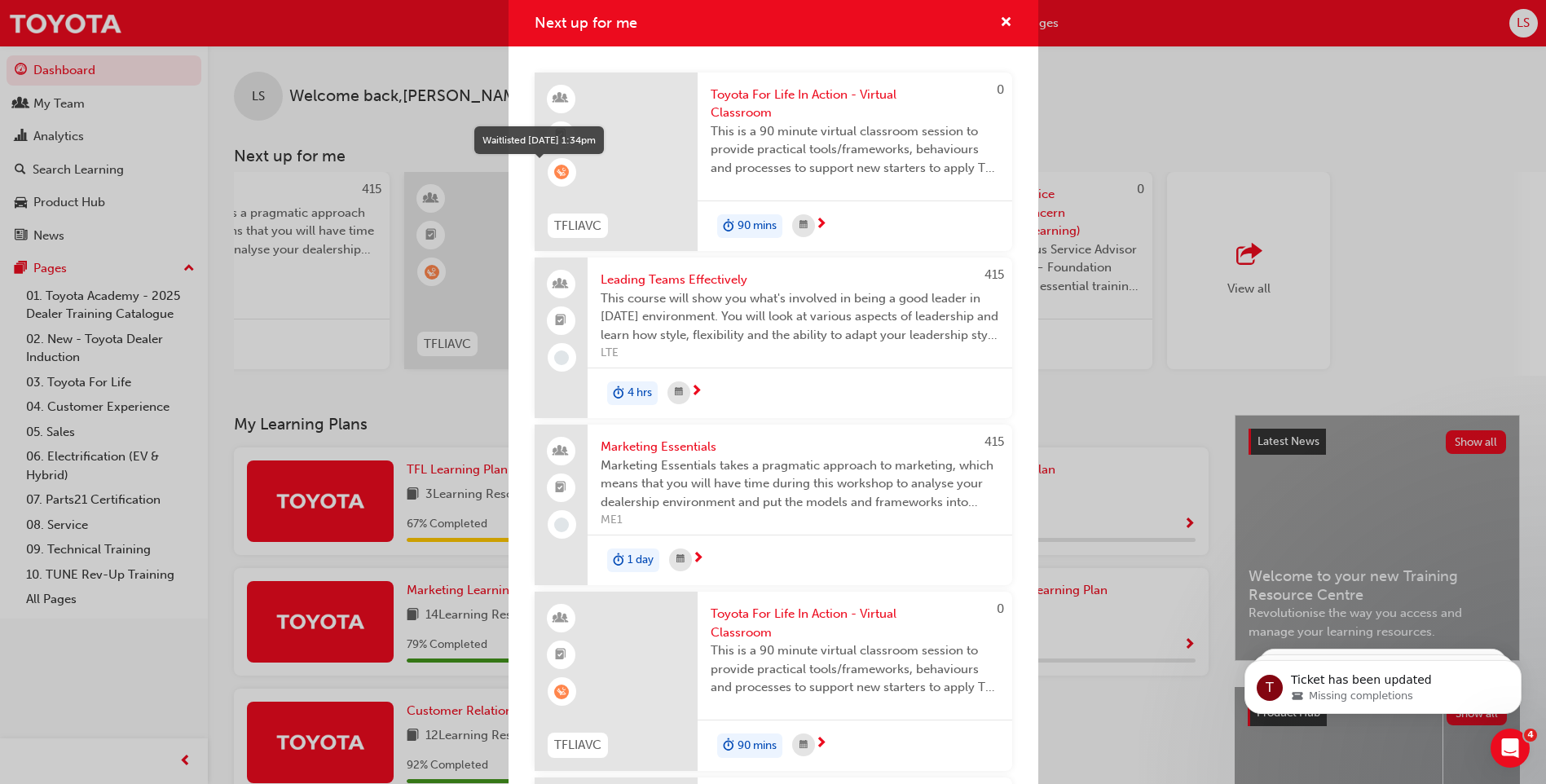
click at [556, 173] on span "learningRecordVerb_WAITLIST-icon" at bounding box center [561, 171] width 15 height 15
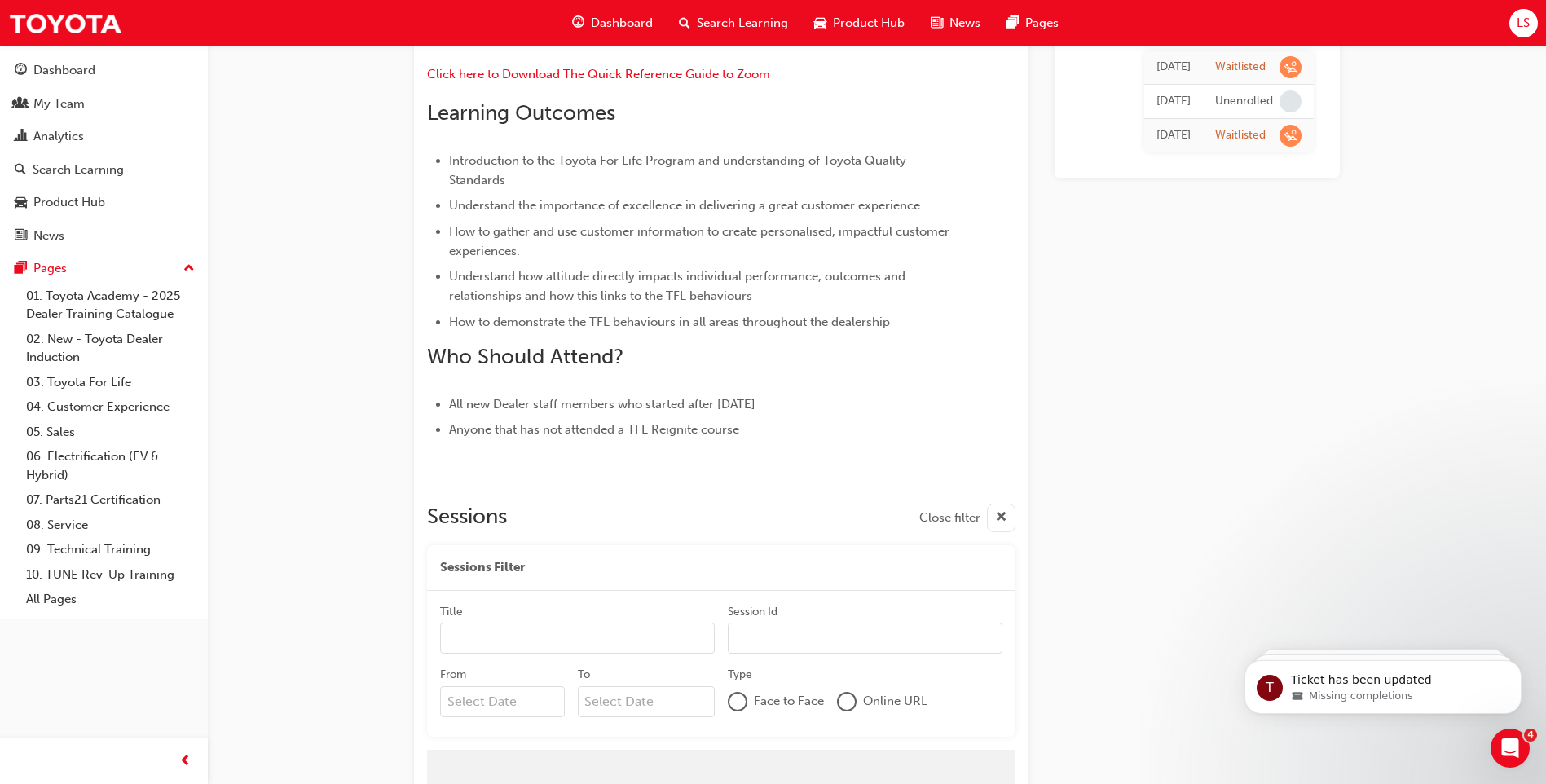
scroll to position [638, 0]
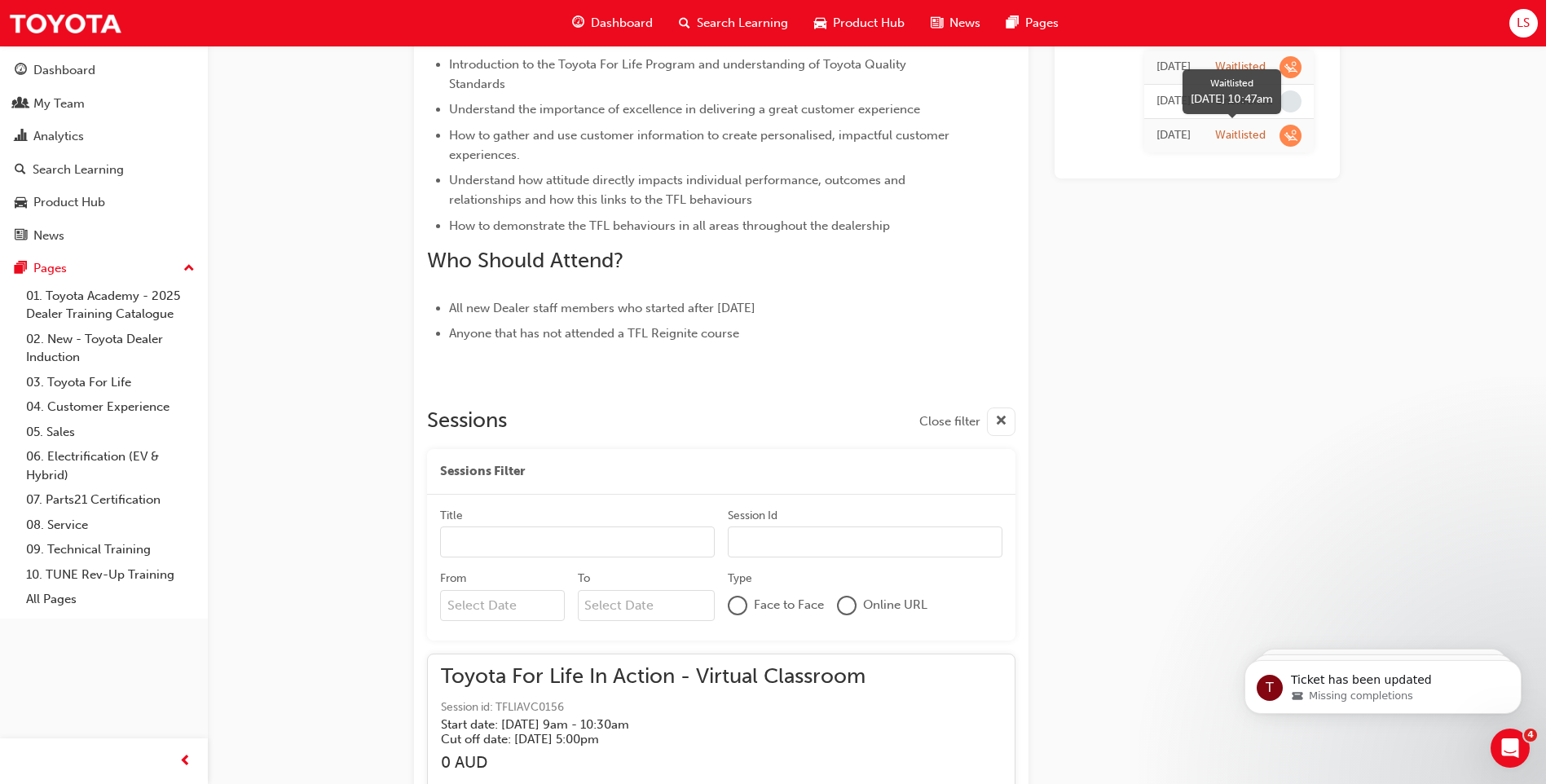
click at [1285, 135] on span "learningRecordVerb_WAITLIST-icon" at bounding box center [1291, 136] width 22 height 22
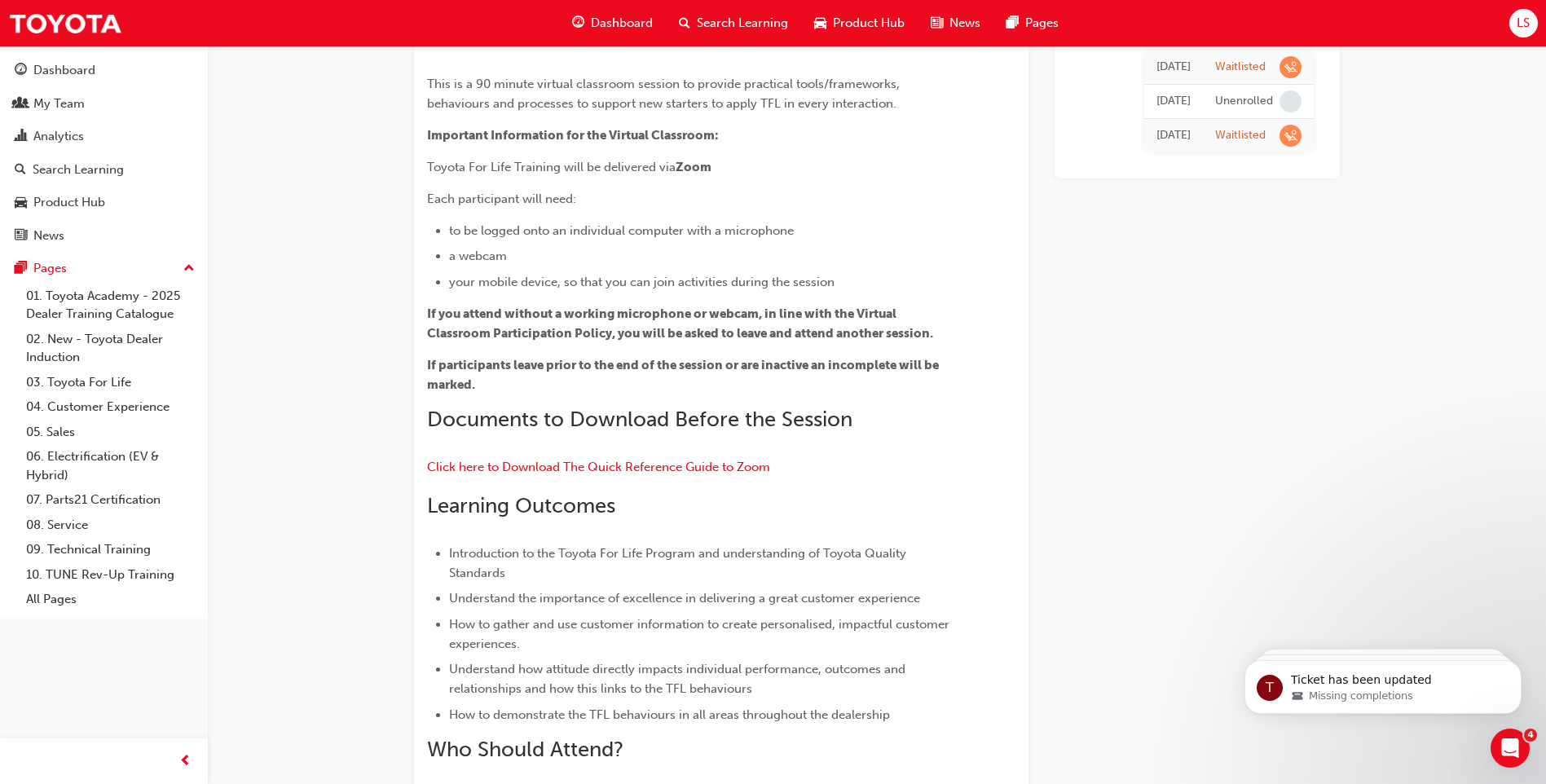
scroll to position [0, 0]
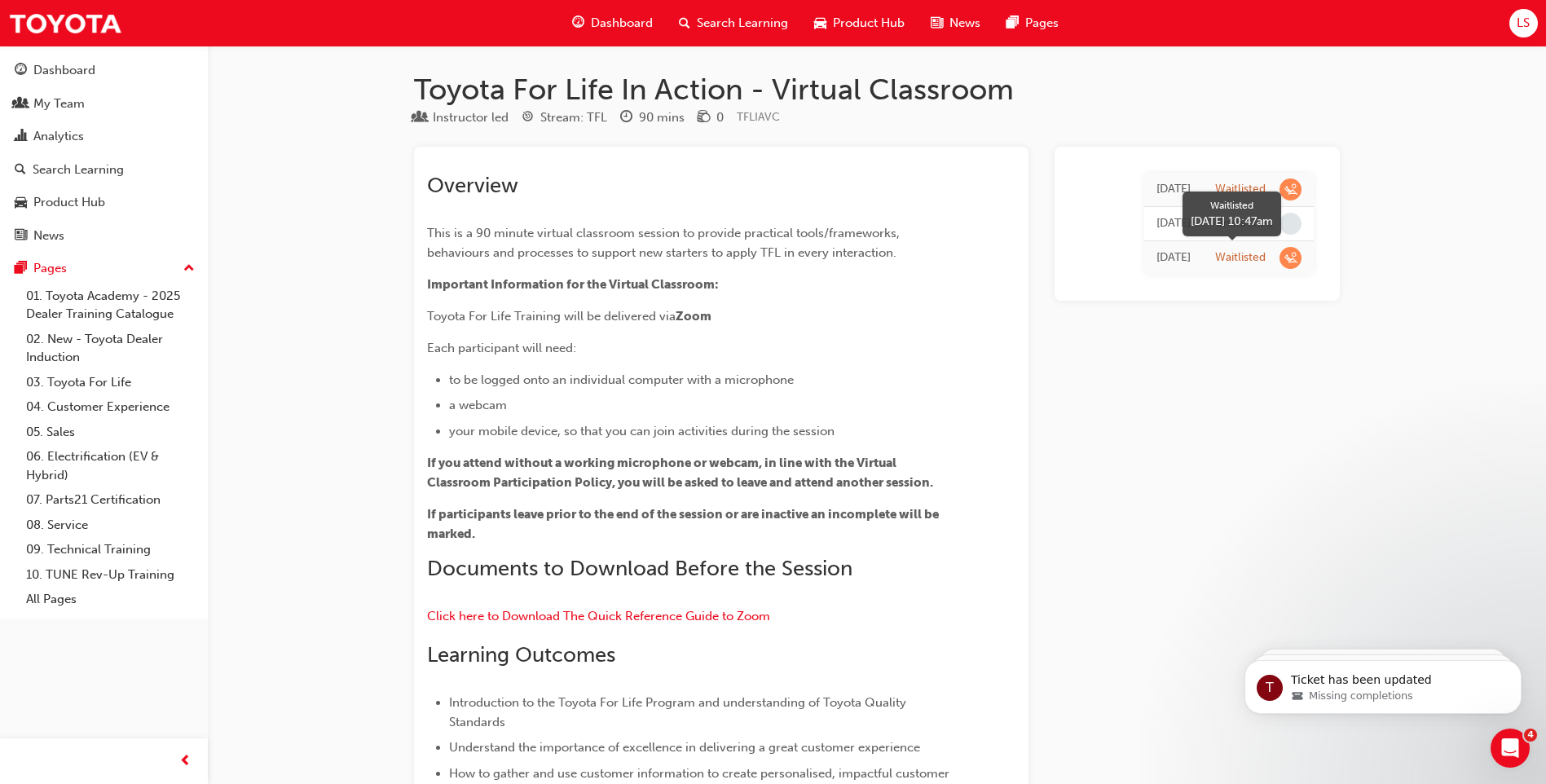
click at [1256, 264] on div "Waitlisted" at bounding box center [1241, 258] width 51 height 16
click at [1156, 254] on div "[DATE]" at bounding box center [1173, 258] width 35 height 19
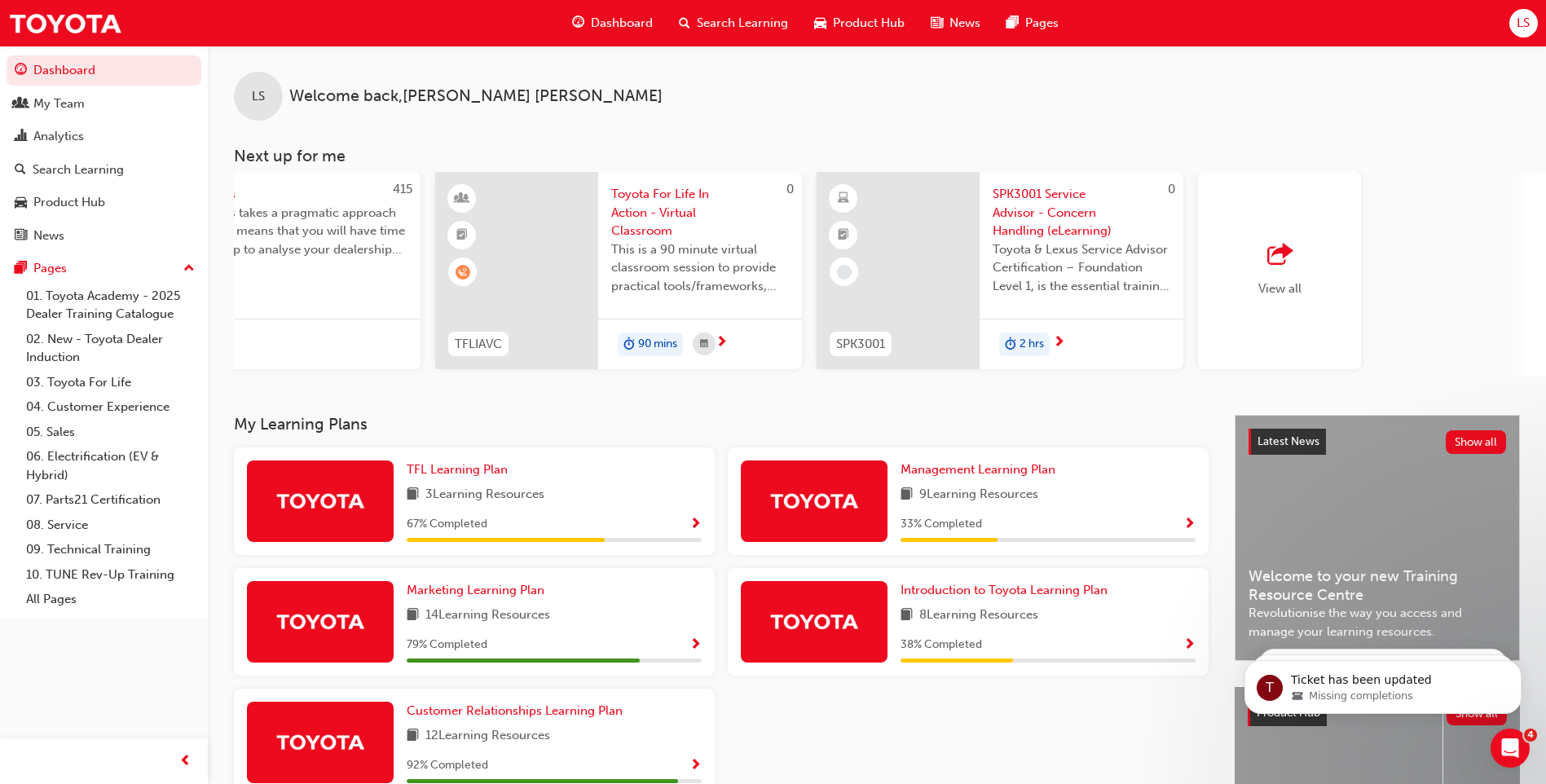
scroll to position [0, 944]
click at [1326, 305] on div "View all" at bounding box center [1279, 270] width 163 height 197
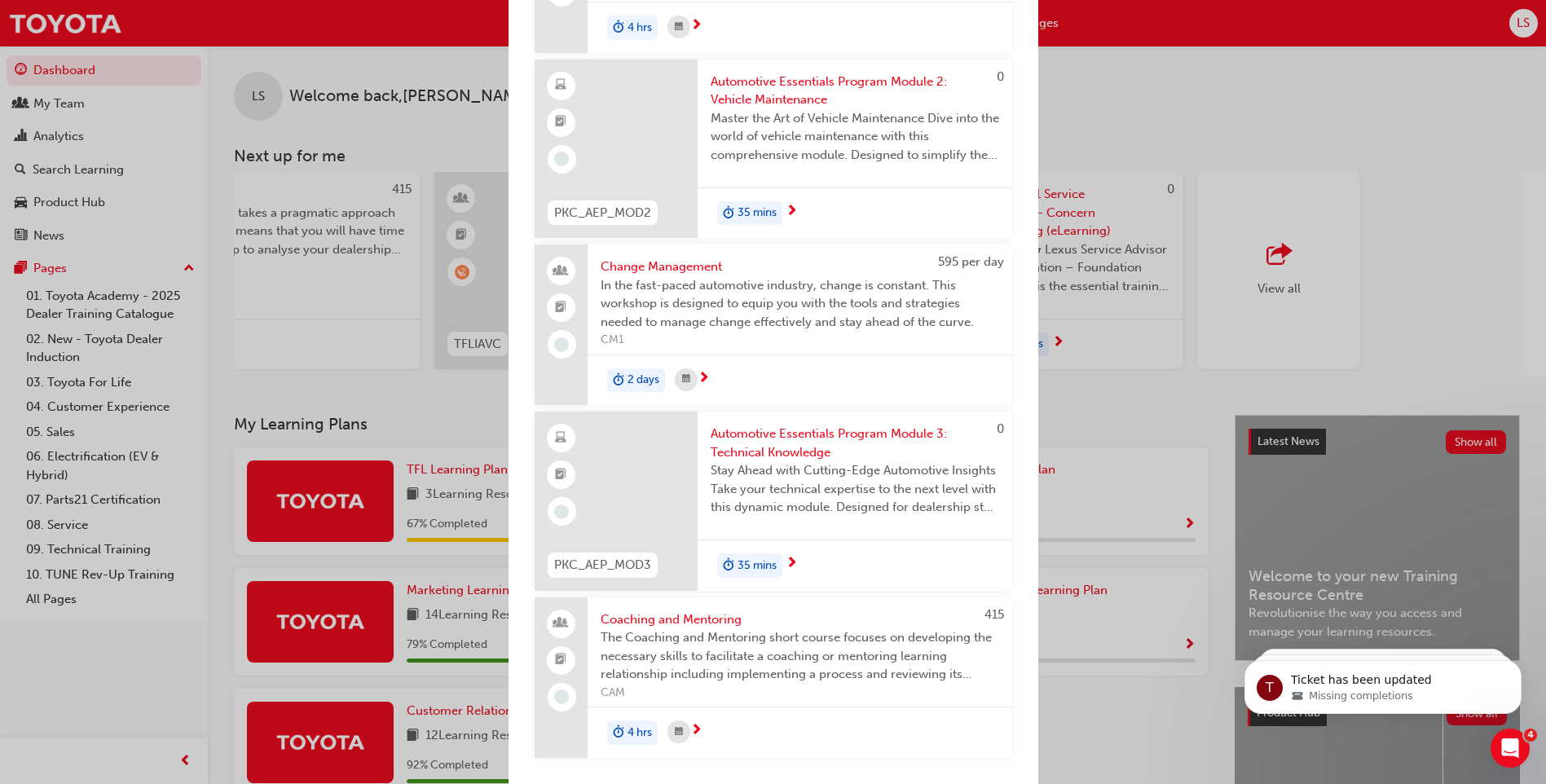
scroll to position [2134, 0]
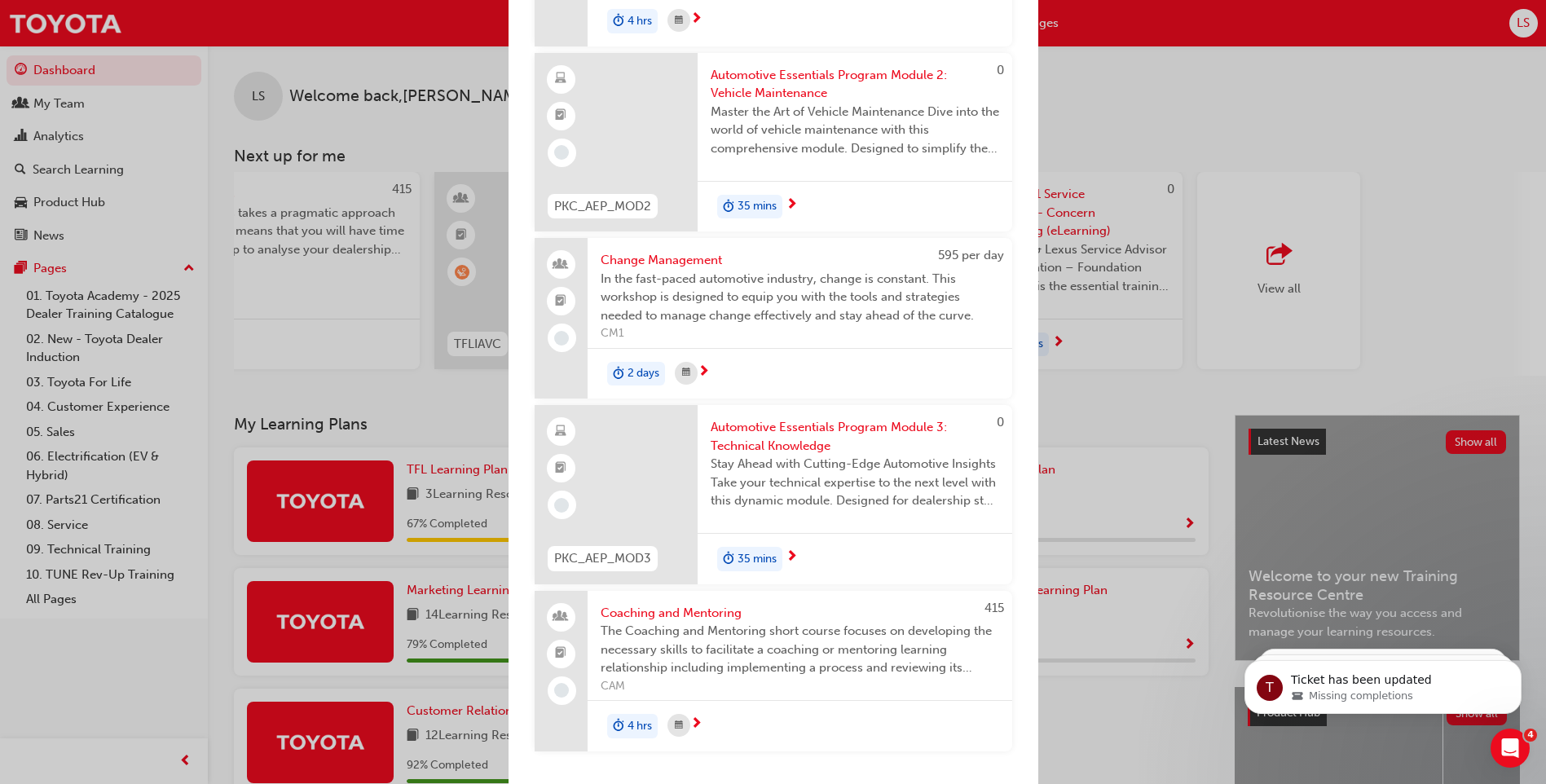
drag, startPoint x: 1217, startPoint y: 103, endPoint x: 1199, endPoint y: 135, distance: 36.7
click at [1217, 103] on div "Next up for me 0 TFLIAVC Toyota For Life In Action - Virtual Classroom This is …" at bounding box center [773, 392] width 1546 height 784
